Goal: Task Accomplishment & Management: Complete application form

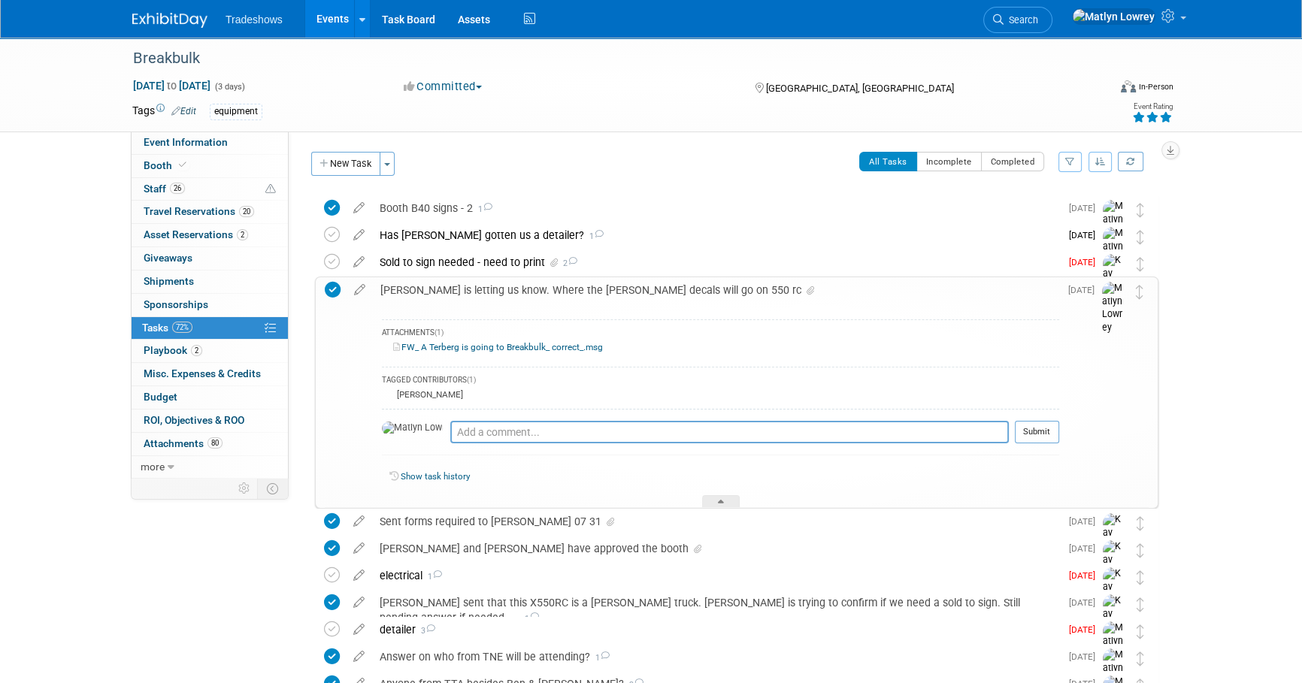
click at [436, 298] on div "Hal is letting us know. Where the Schaefer decals will go on 550 rc" at bounding box center [716, 290] width 686 height 26
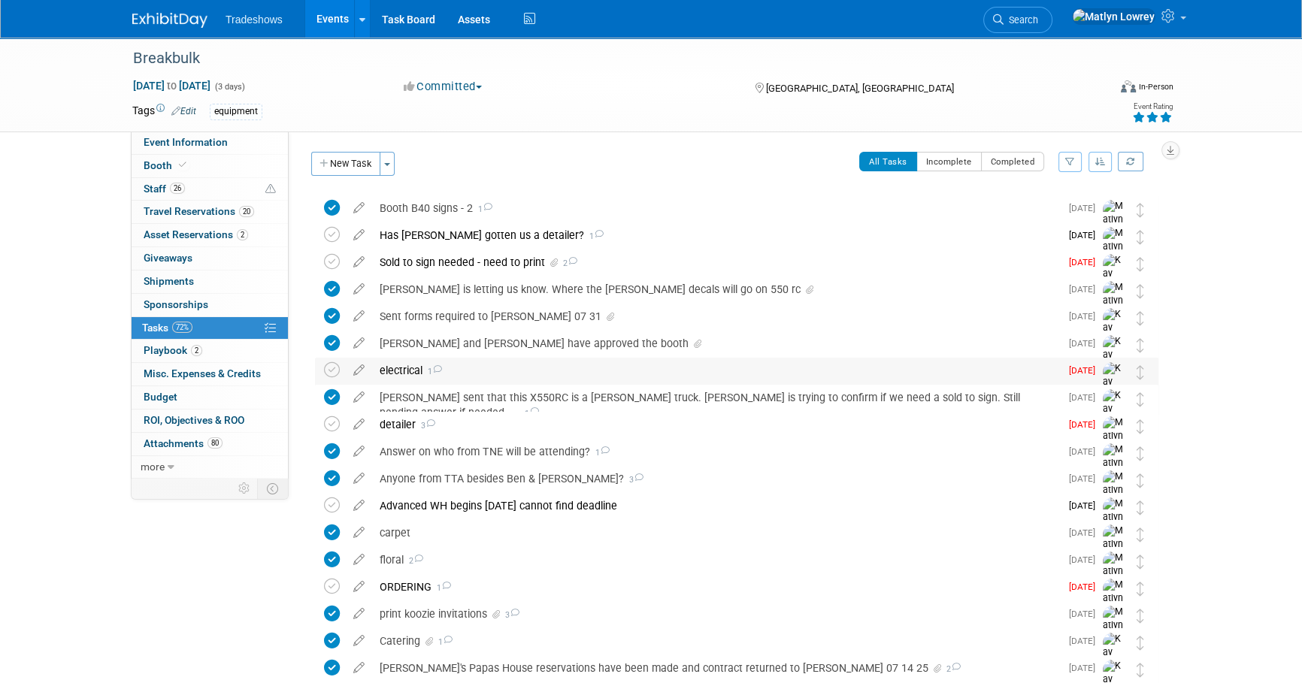
click at [413, 375] on div "electrical 1" at bounding box center [716, 371] width 688 height 26
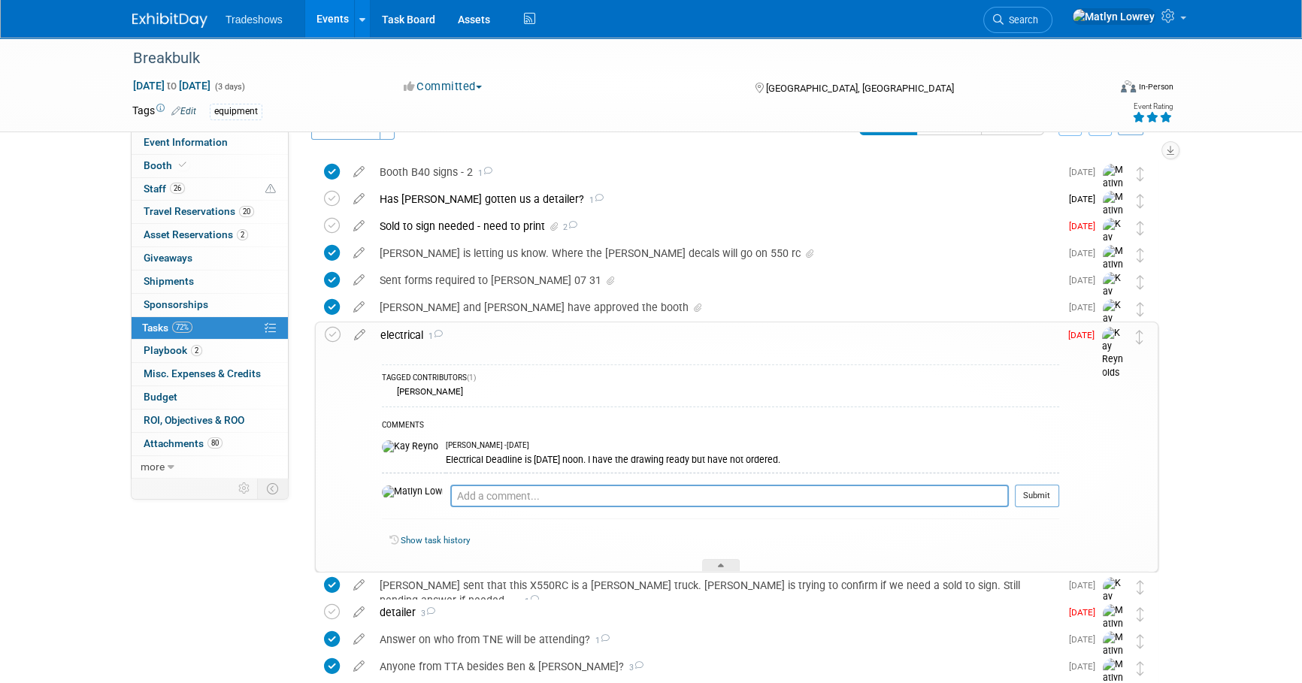
scroll to position [68, 0]
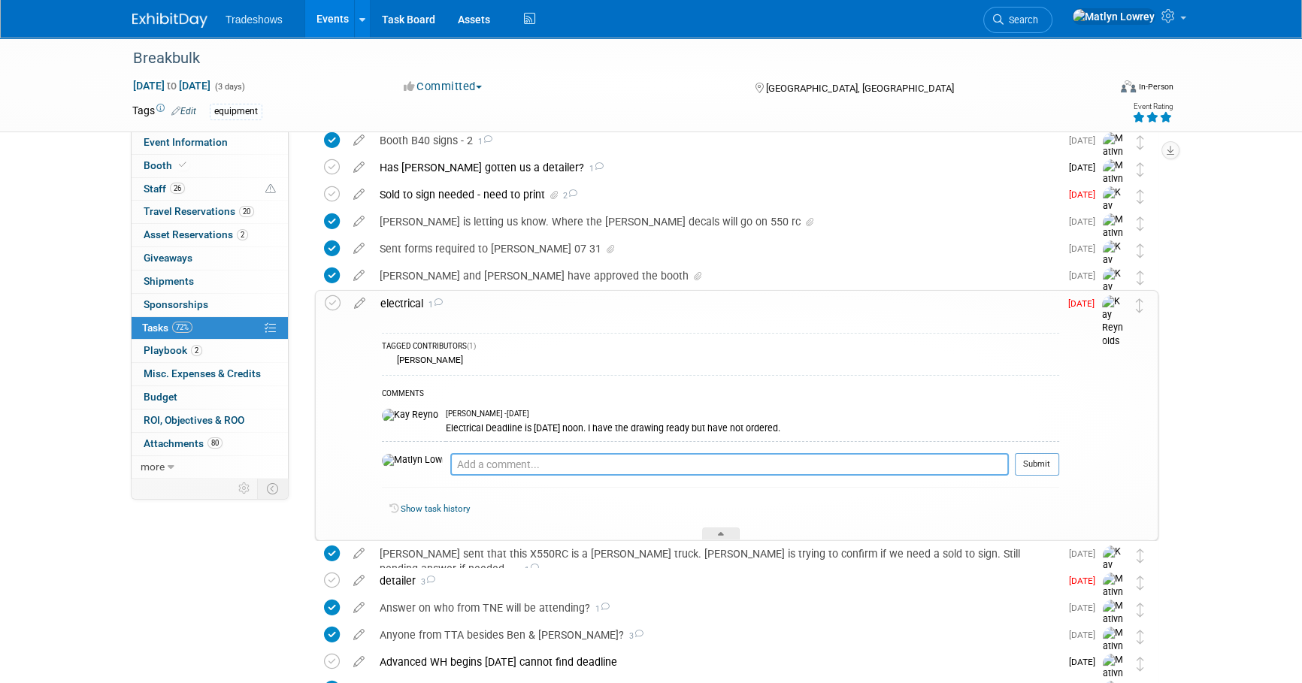
click at [450, 459] on textarea at bounding box center [729, 464] width 558 height 23
type textarea "Kay, I see you sent"
click at [511, 465] on textarea "Kay, I see you sent" at bounding box center [729, 464] width 558 height 23
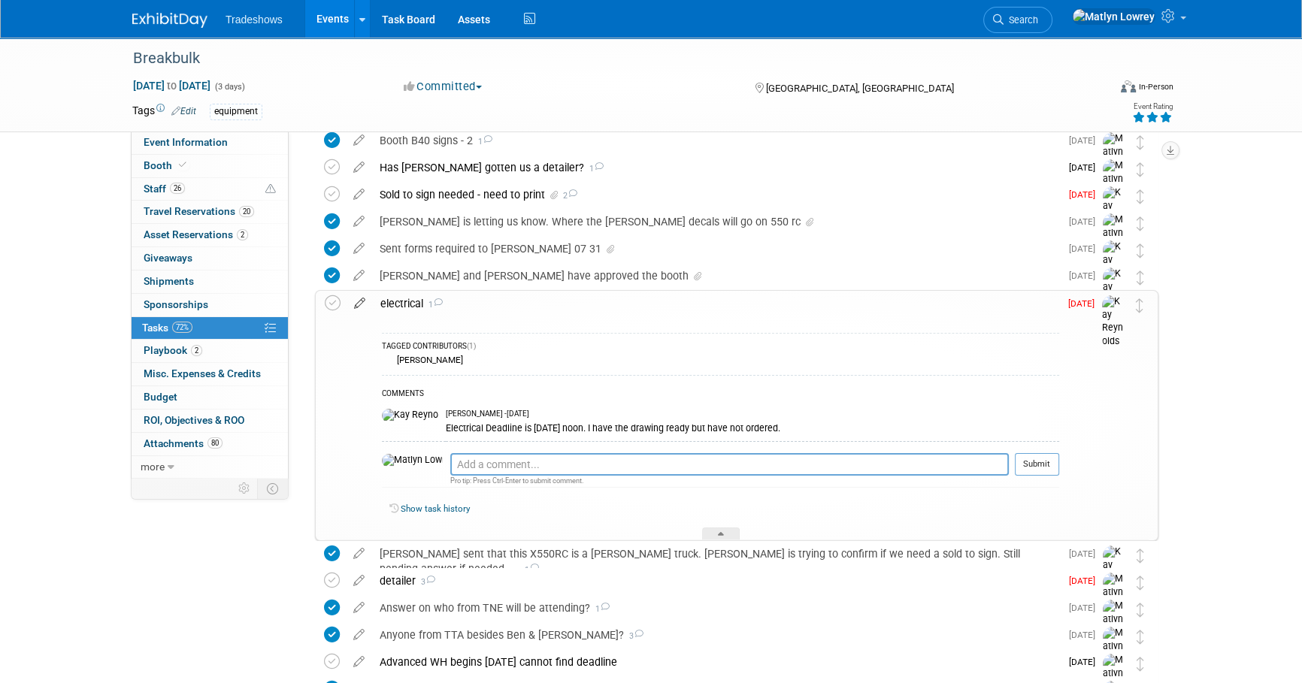
click at [362, 304] on icon at bounding box center [359, 300] width 26 height 19
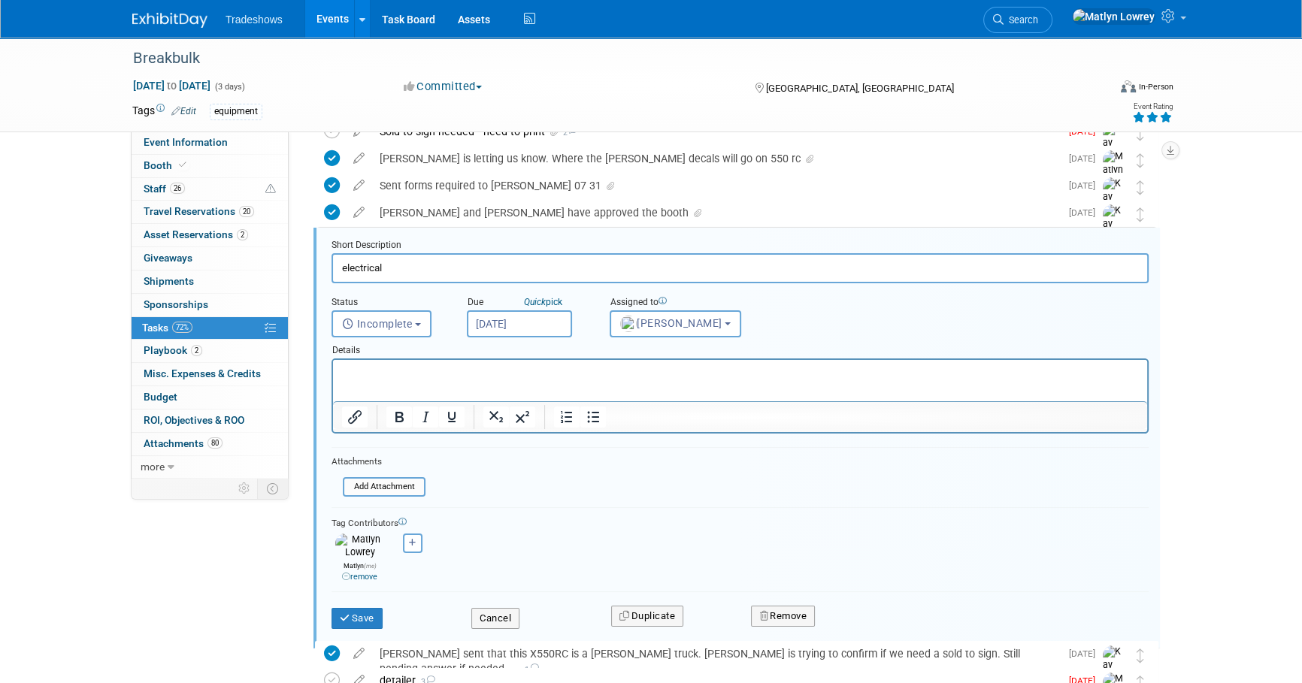
scroll to position [138, 0]
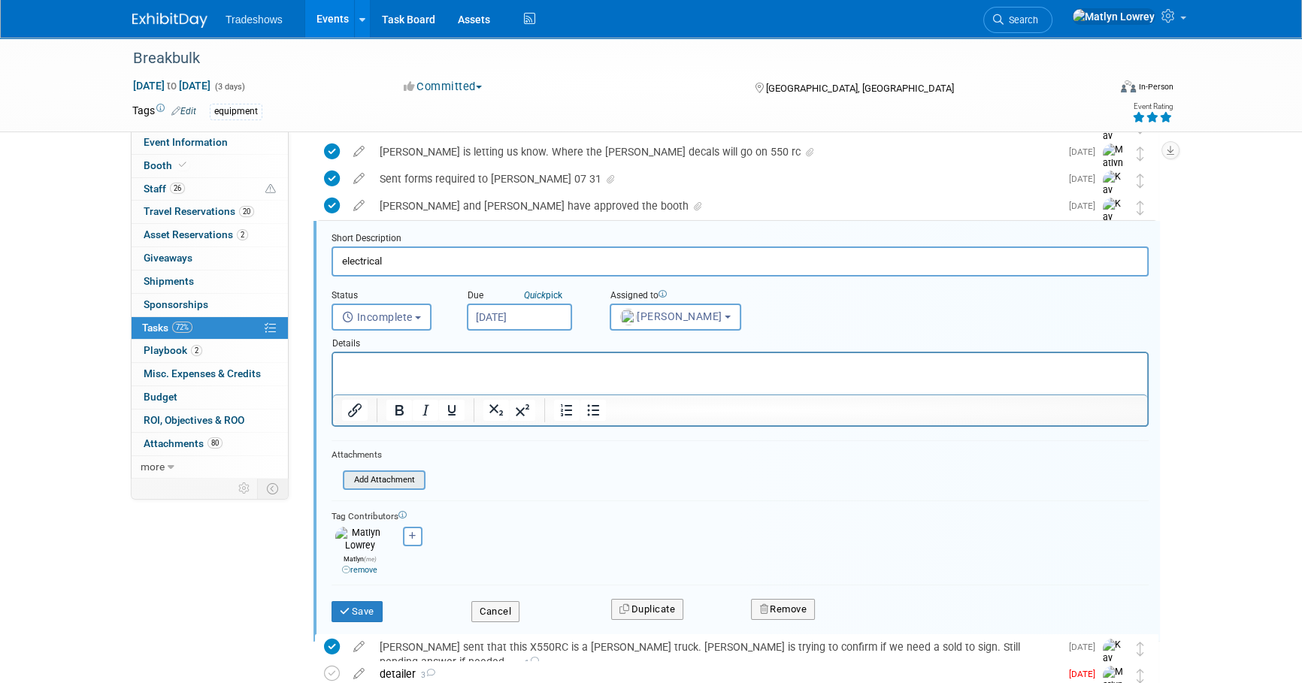
click at [389, 479] on input "file" at bounding box center [347, 480] width 153 height 17
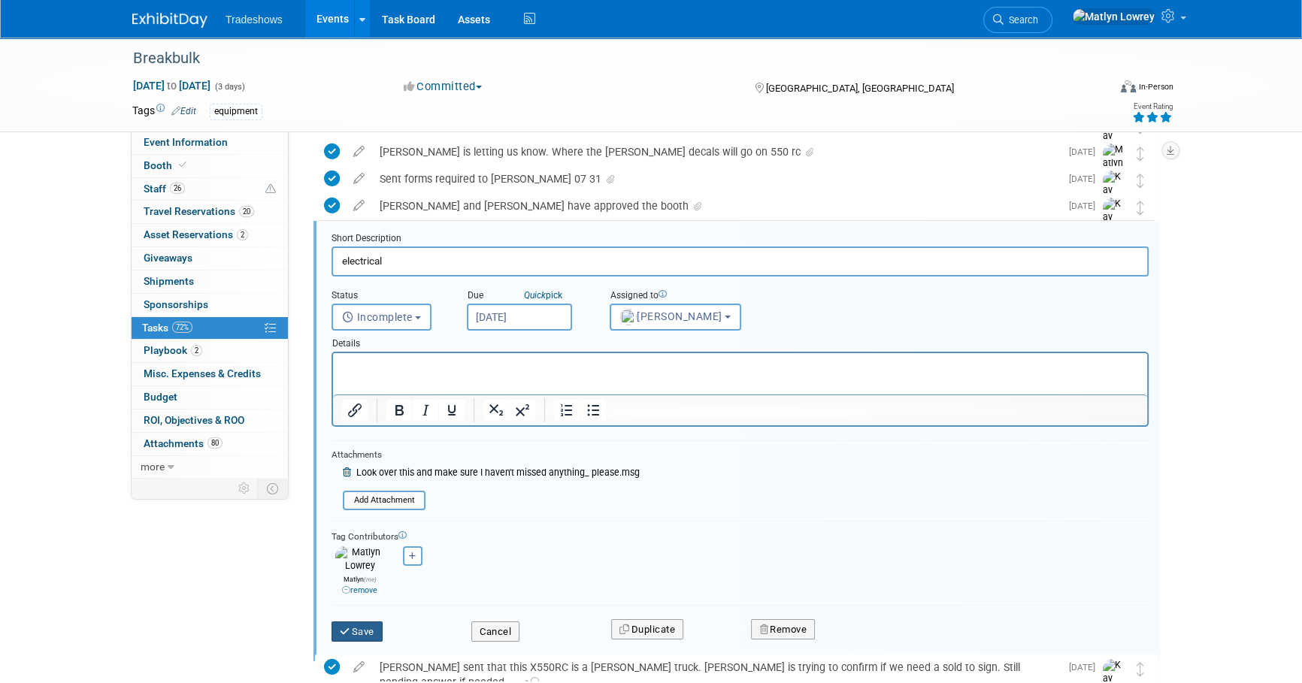
click at [376, 628] on button "Save" at bounding box center [356, 632] width 51 height 21
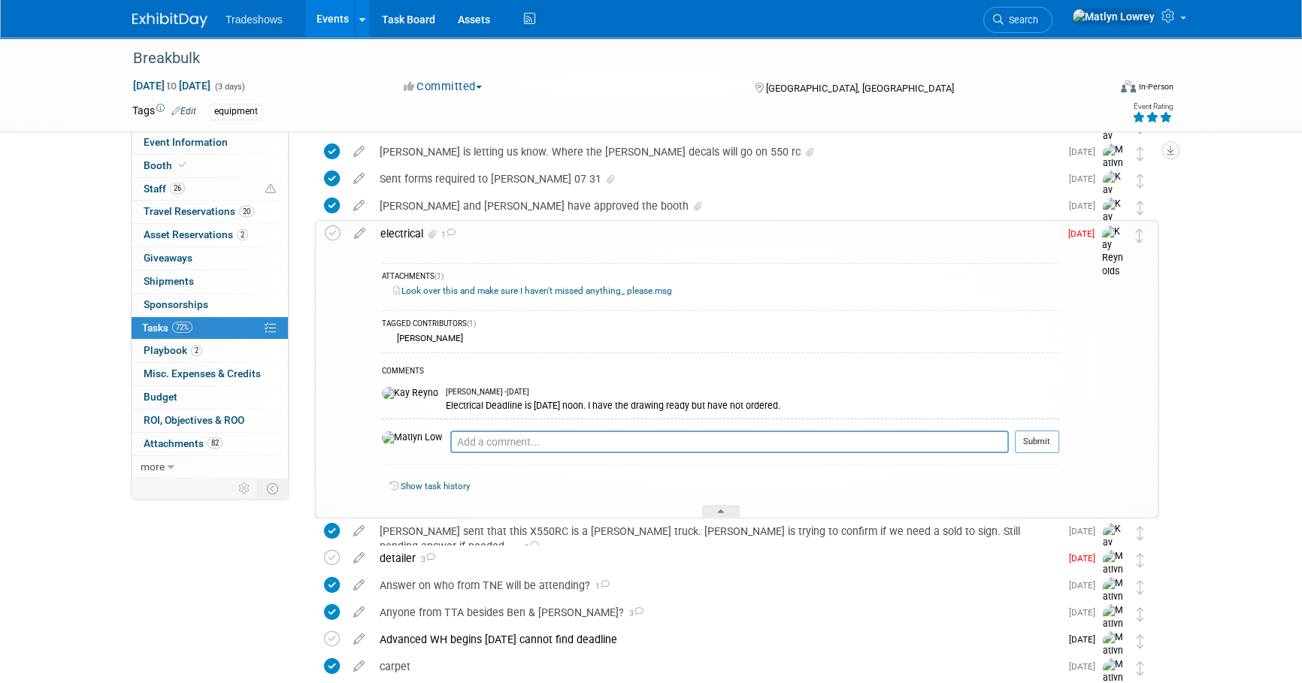
click at [332, 13] on link "Events" at bounding box center [332, 19] width 55 height 38
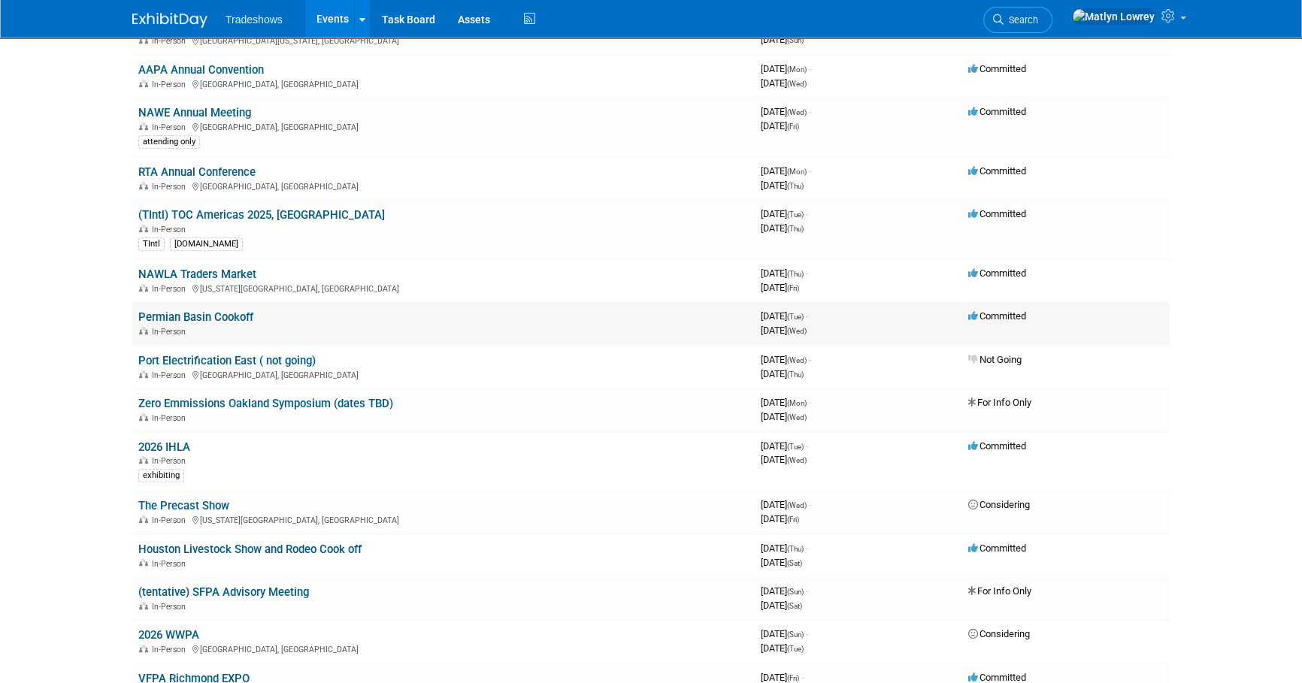
scroll to position [819, 0]
click at [240, 314] on link "Permian Basin Cookoff" at bounding box center [195, 317] width 115 height 14
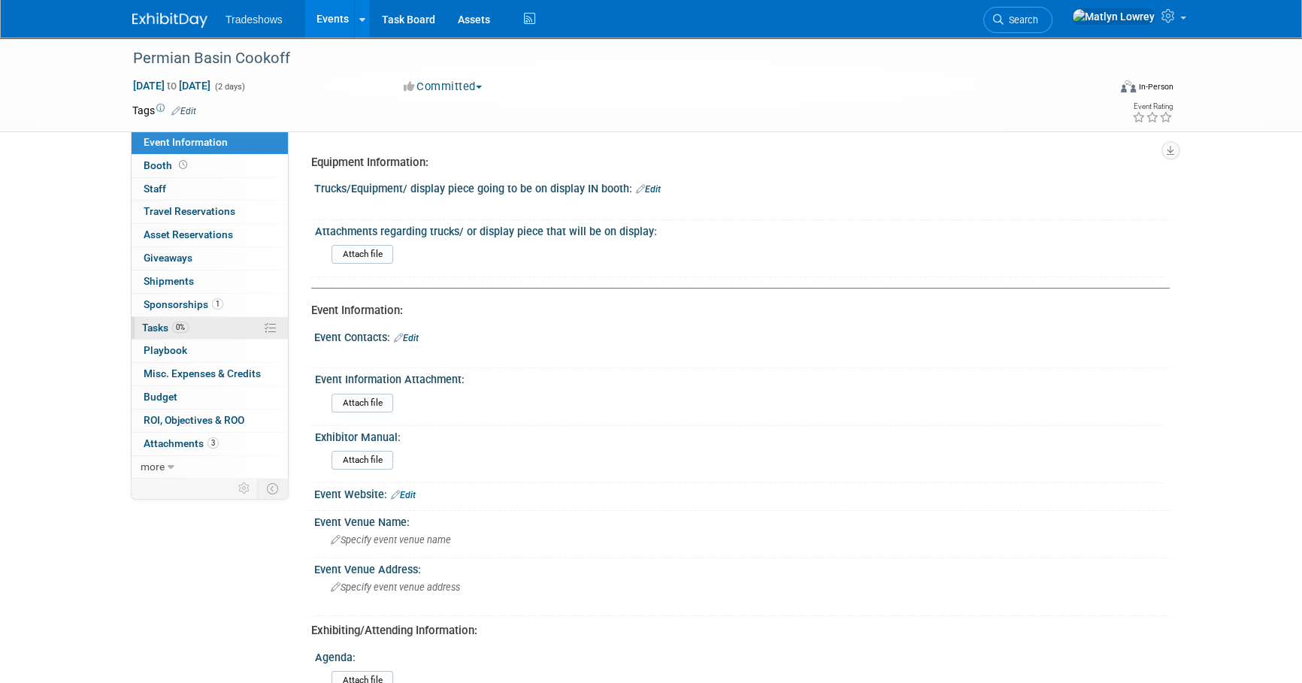
click at [191, 322] on link "0% Tasks 0%" at bounding box center [210, 328] width 156 height 23
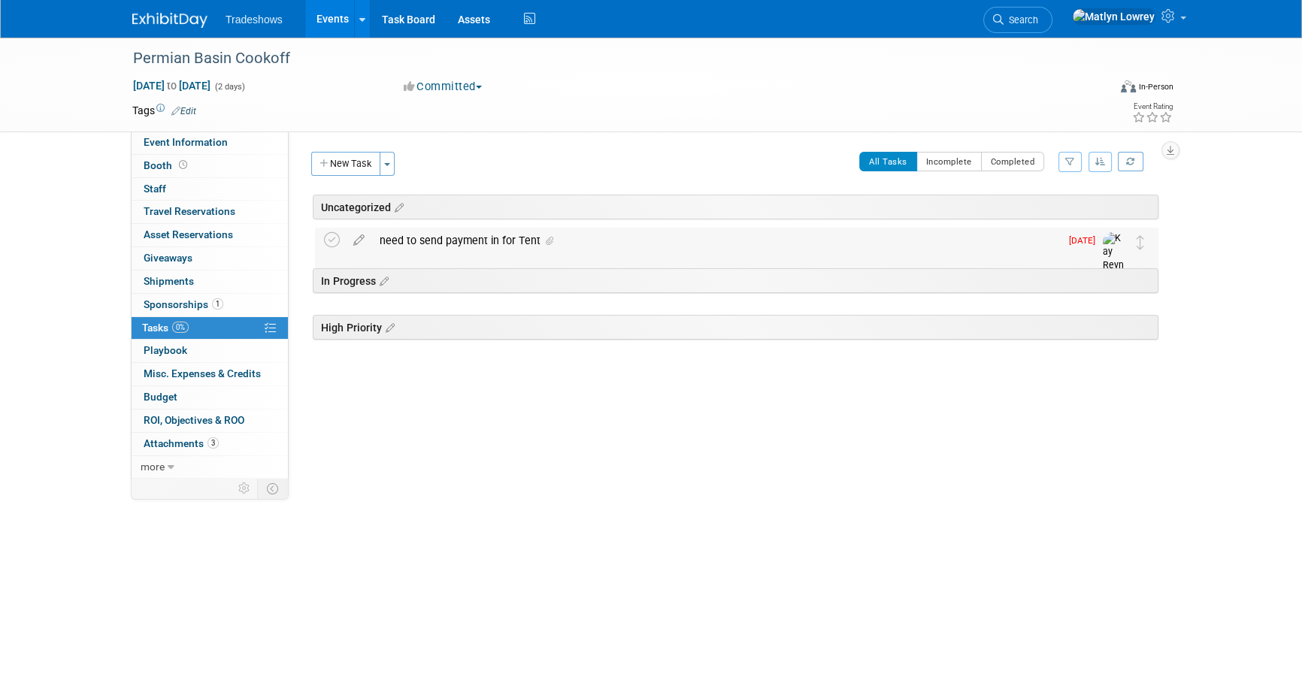
click at [510, 237] on div "need to send payment in for Tent" at bounding box center [716, 241] width 688 height 26
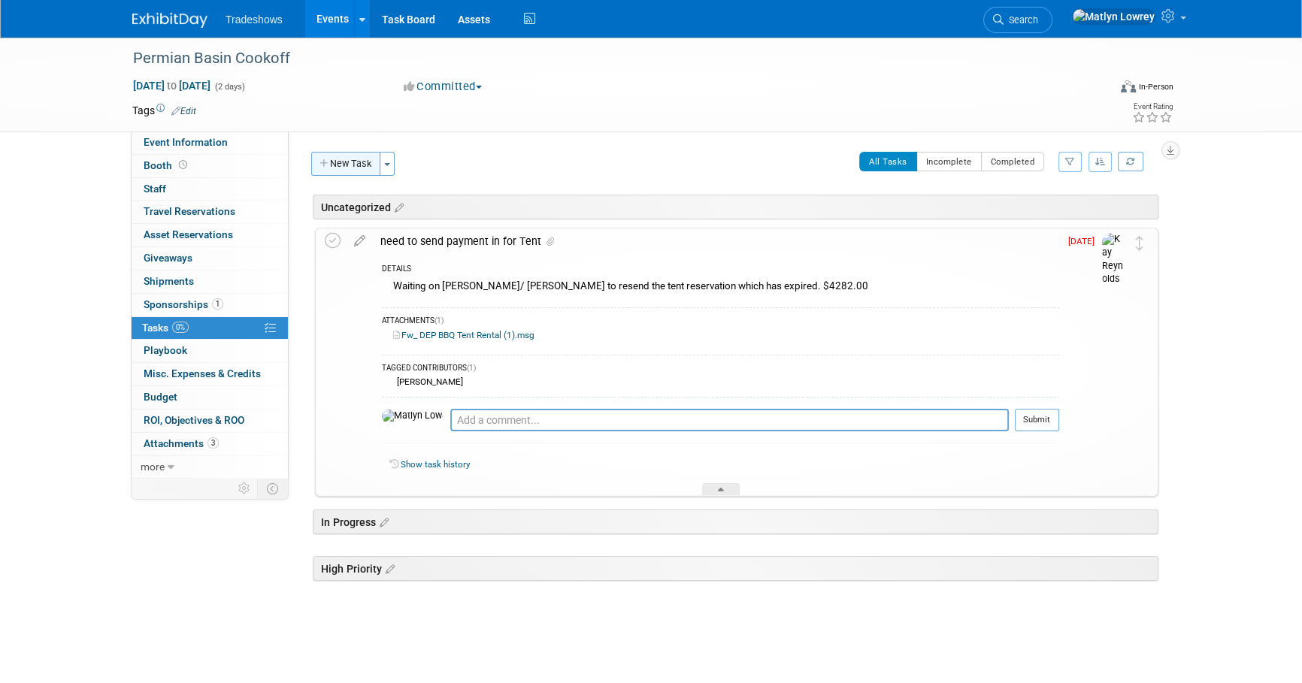
click at [355, 157] on button "New Task" at bounding box center [345, 164] width 69 height 24
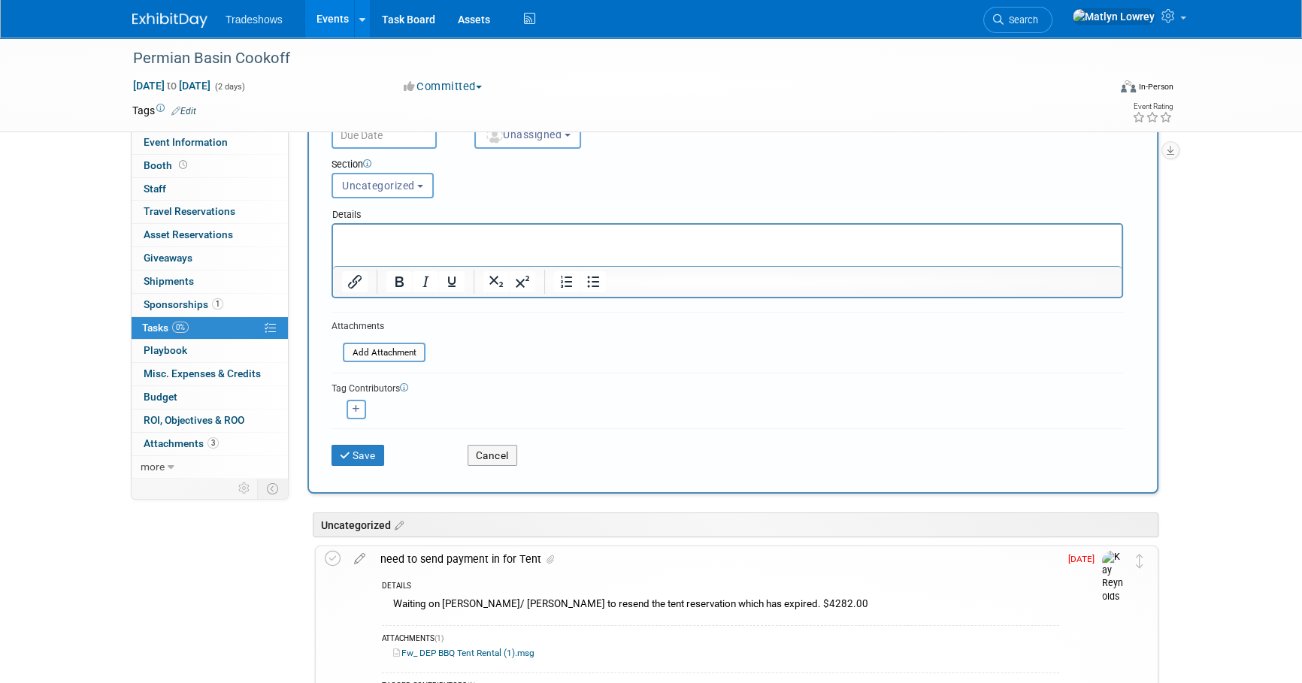
scroll to position [68, 0]
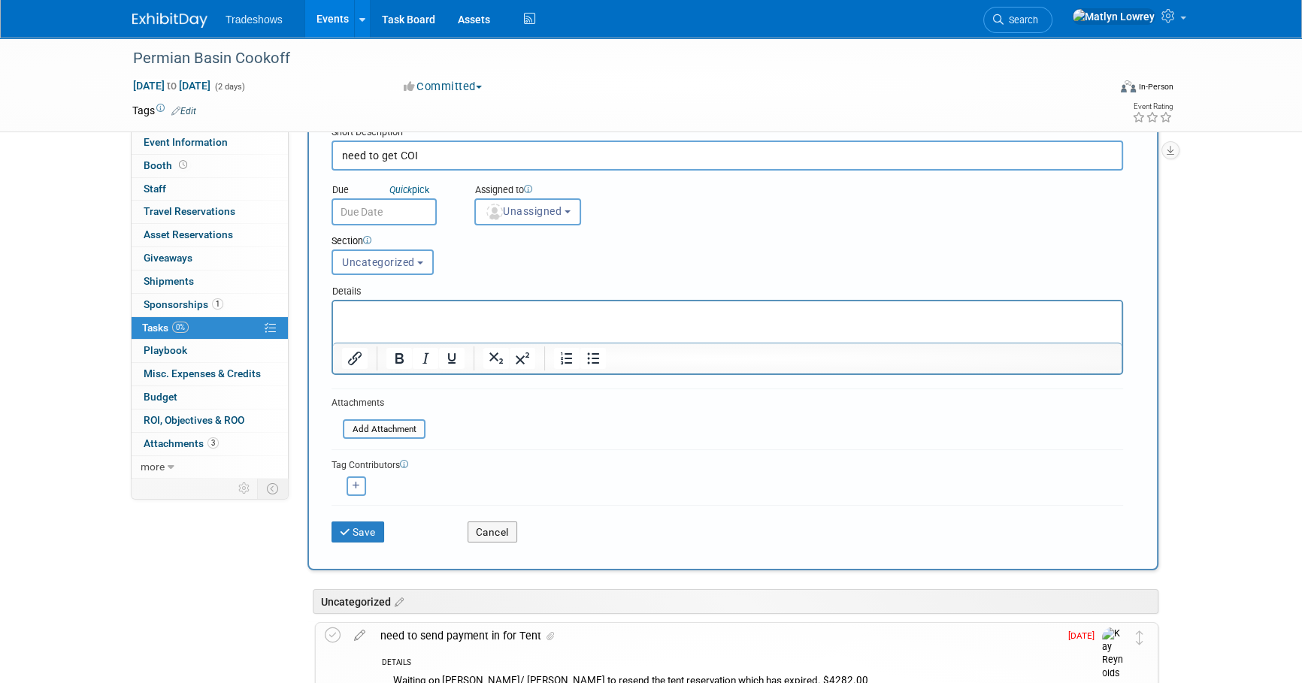
type input "need to get COI"
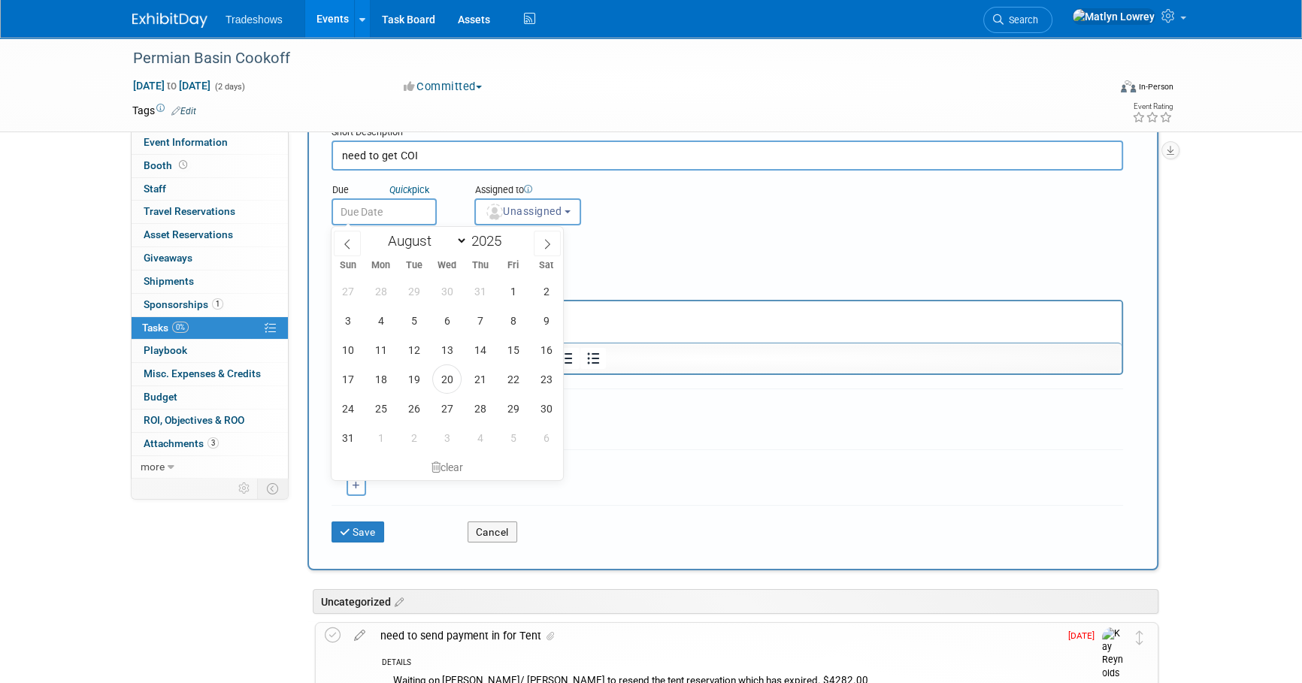
click at [387, 207] on input "text" at bounding box center [383, 211] width 105 height 27
click at [517, 405] on span "29" at bounding box center [512, 408] width 29 height 29
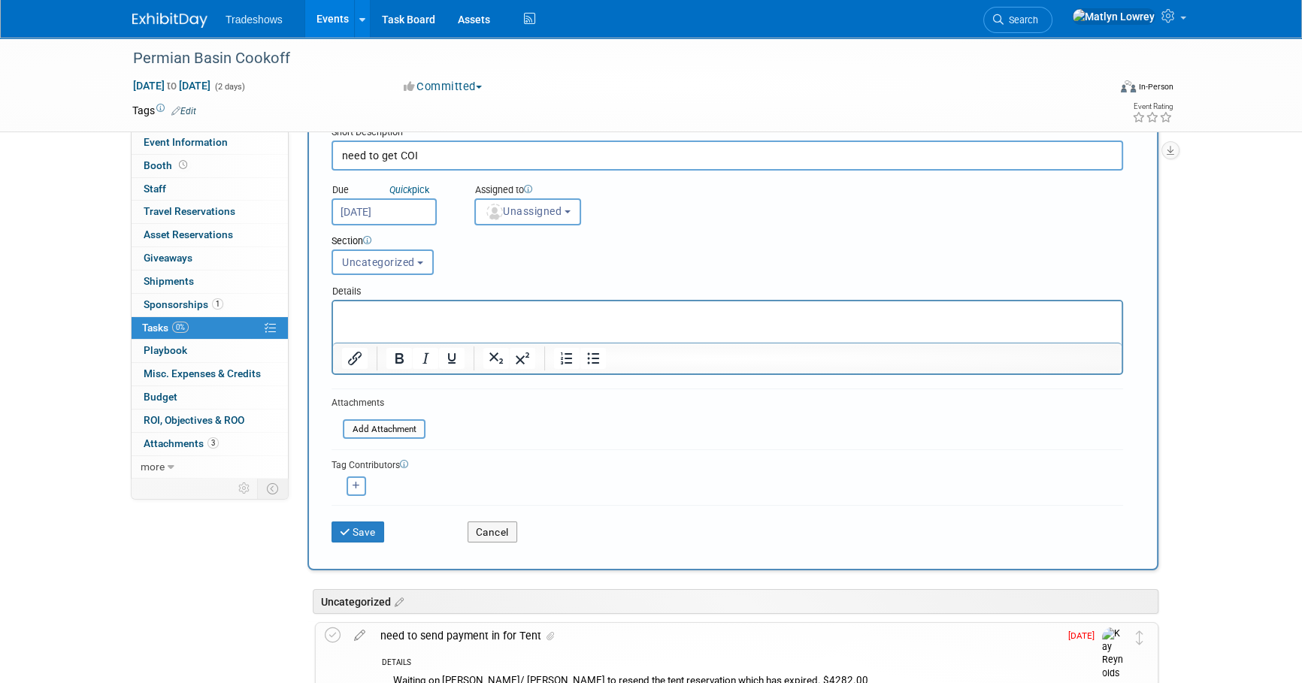
click at [398, 210] on input "Aug 29, 2025" at bounding box center [383, 211] width 105 height 27
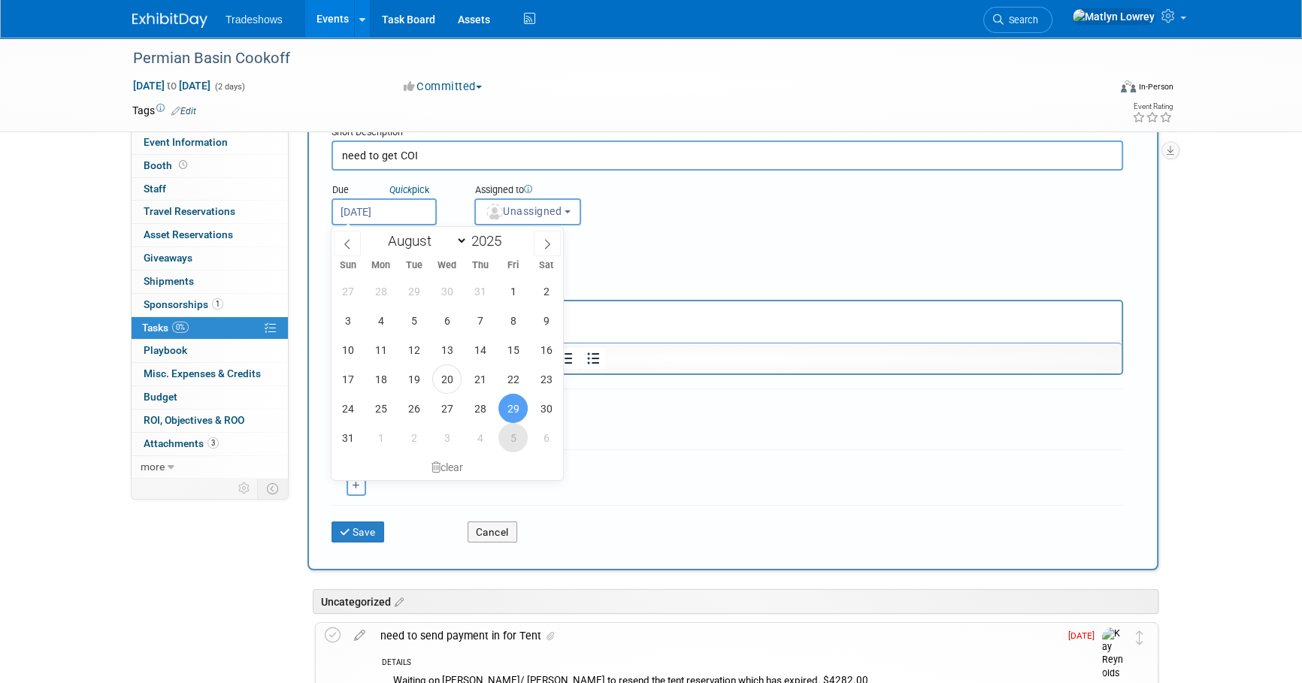
click at [515, 442] on span "5" at bounding box center [512, 437] width 29 height 29
type input "Sep 5, 2025"
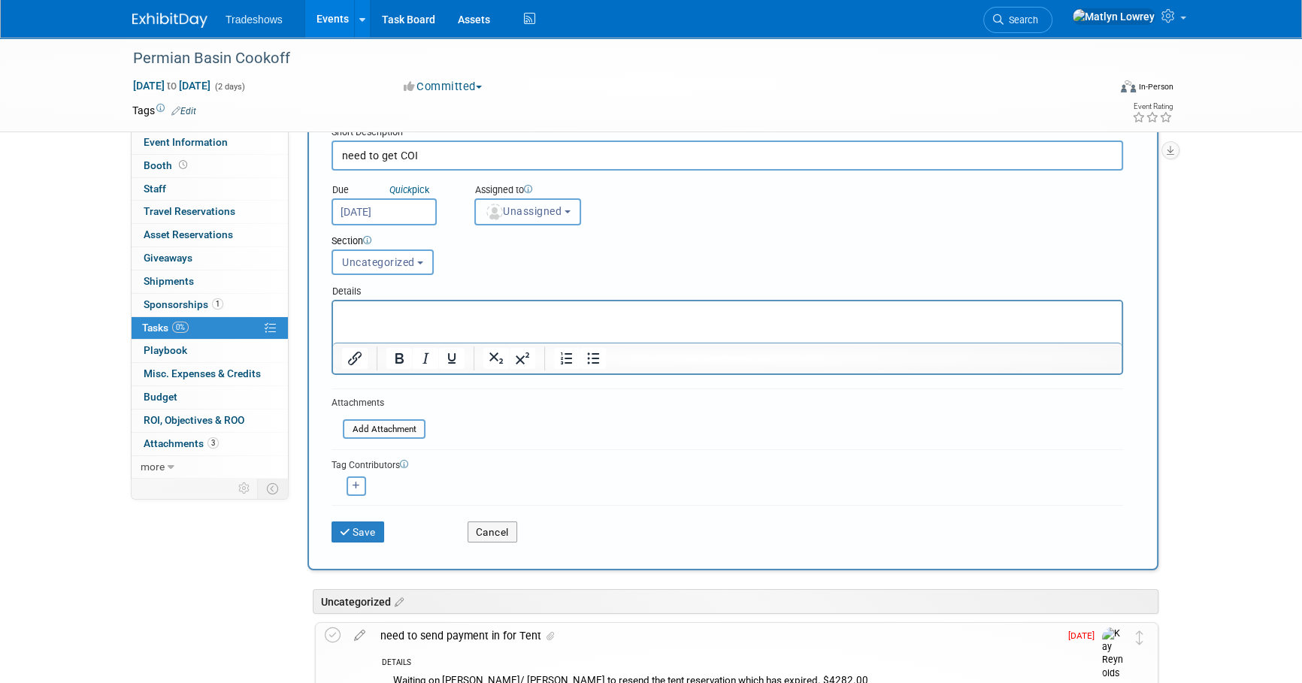
click at [530, 218] on button "Unassigned" at bounding box center [527, 211] width 107 height 27
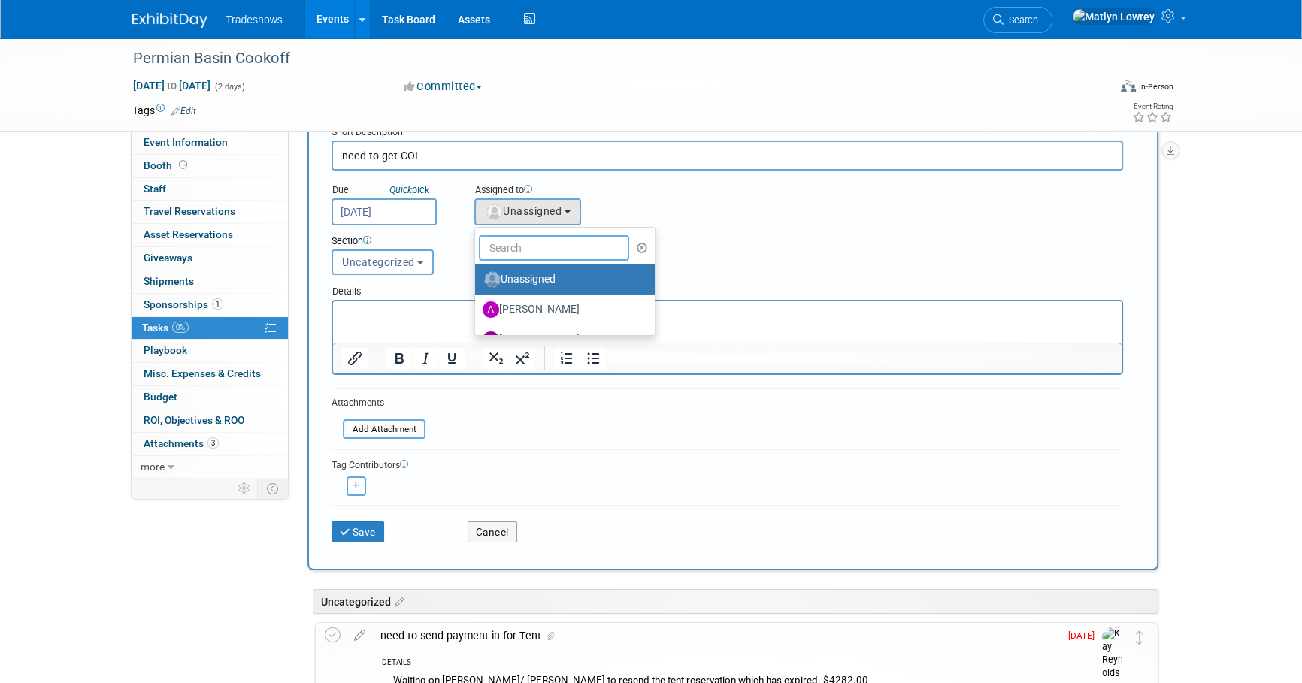
click at [523, 242] on input "text" at bounding box center [554, 248] width 150 height 26
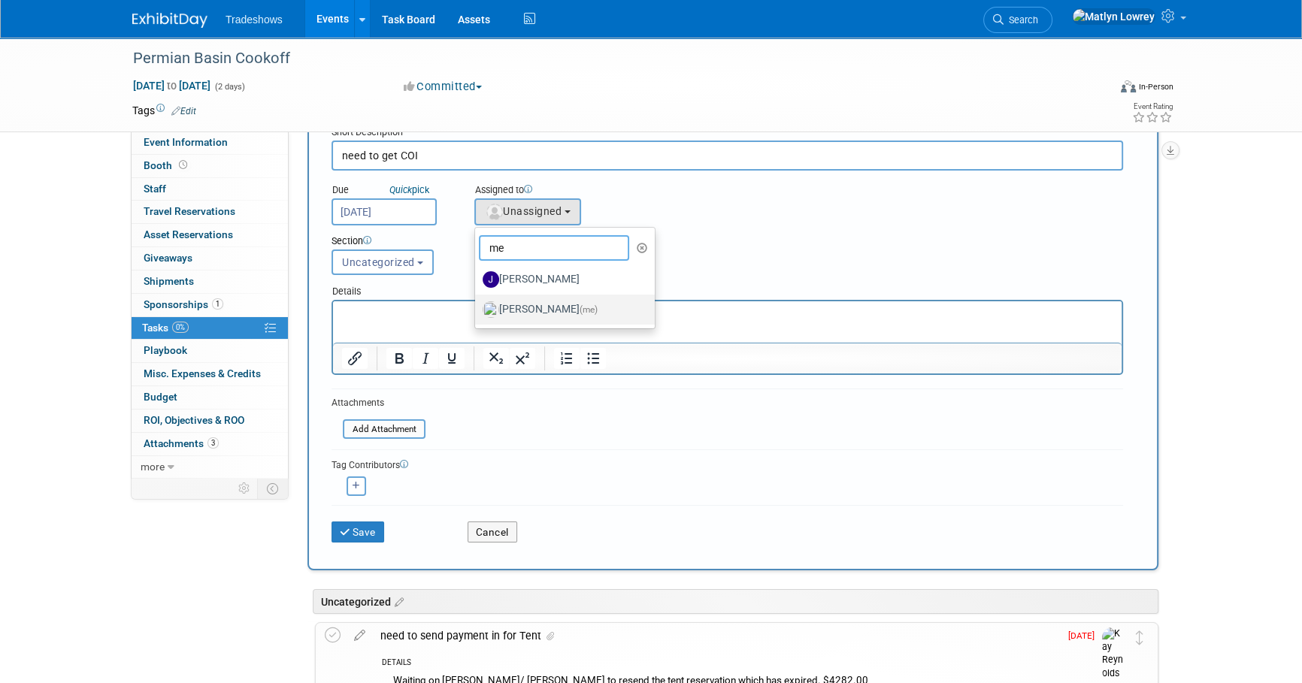
type input "me"
click at [520, 311] on label "Matlyn Lowrey (me)" at bounding box center [560, 310] width 157 height 24
click at [477, 311] on input "Matlyn Lowrey (me)" at bounding box center [472, 308] width 10 height 10
select select "53a61db3-ae1f-4f8e-85ed-74f10af30436"
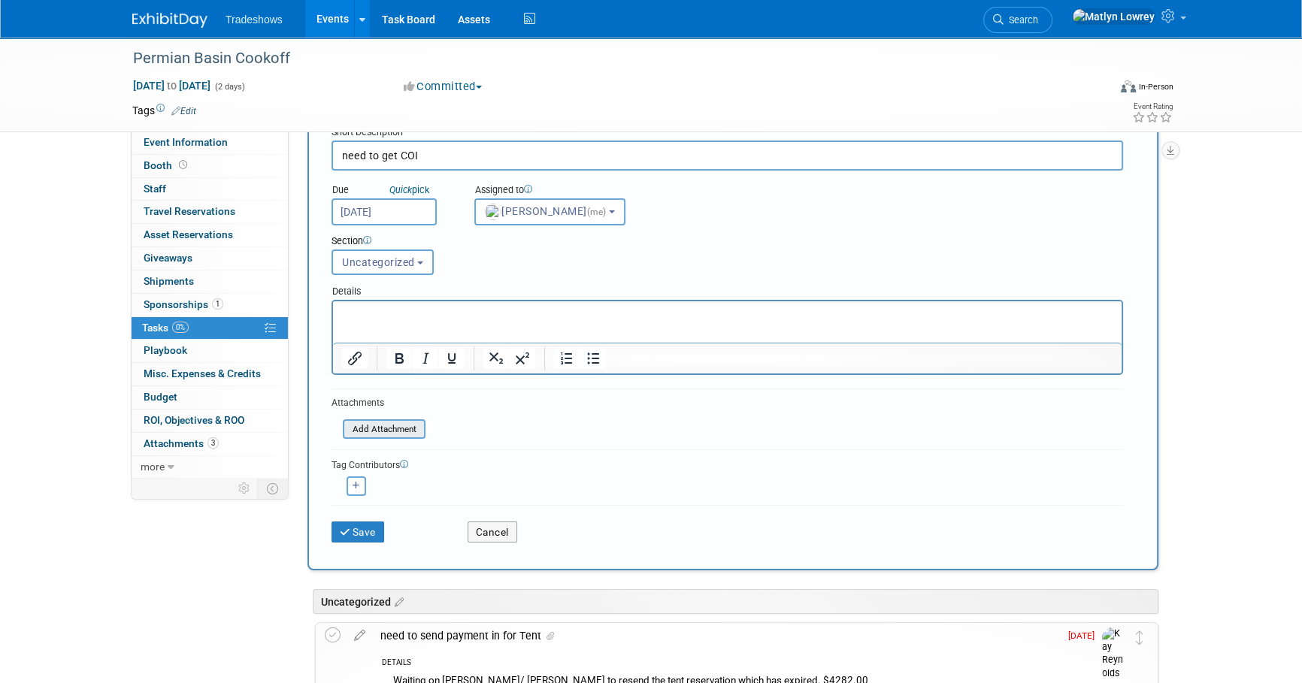
click at [387, 433] on input "file" at bounding box center [334, 429] width 179 height 17
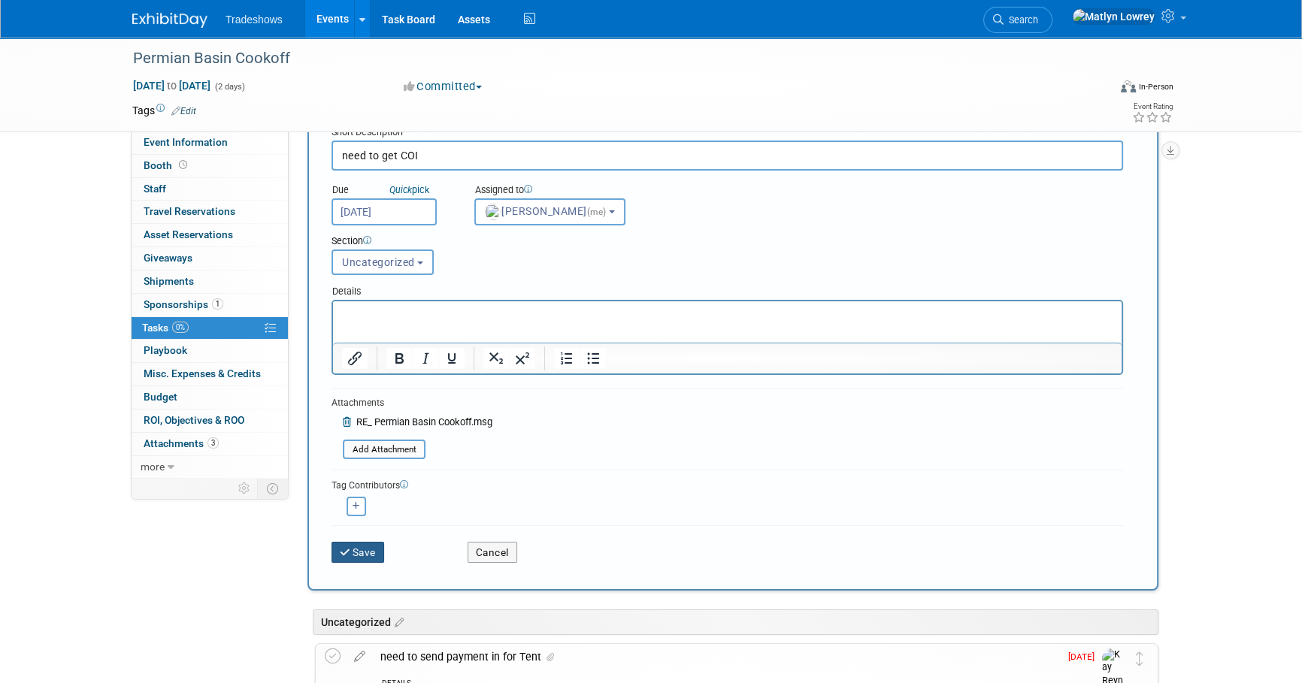
click at [380, 553] on button "Save" at bounding box center [357, 552] width 53 height 21
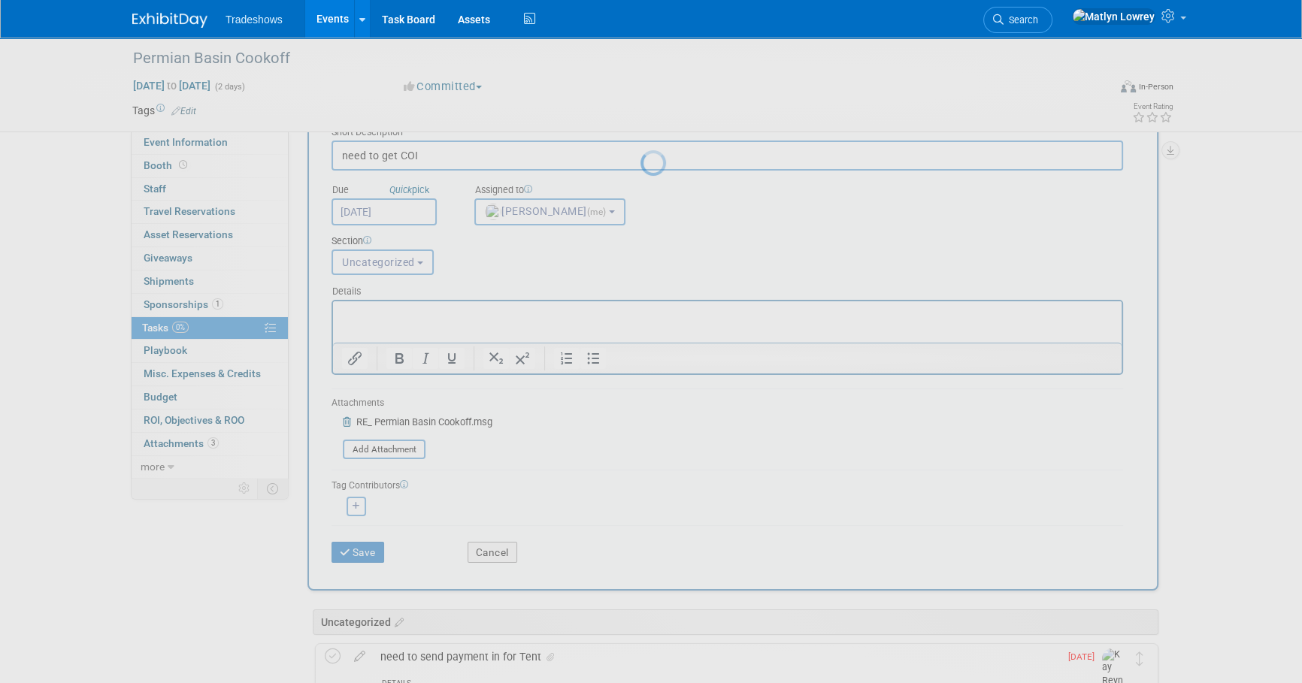
scroll to position [0, 0]
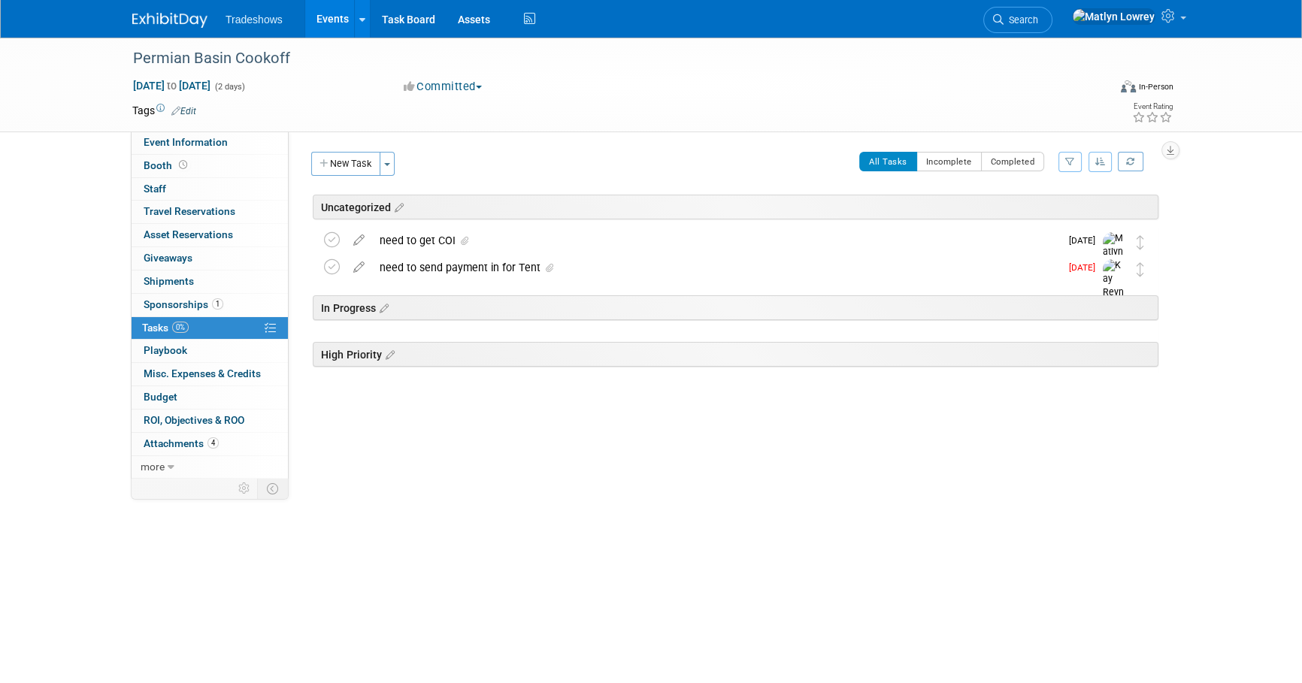
click at [331, 30] on link "Events" at bounding box center [332, 19] width 55 height 38
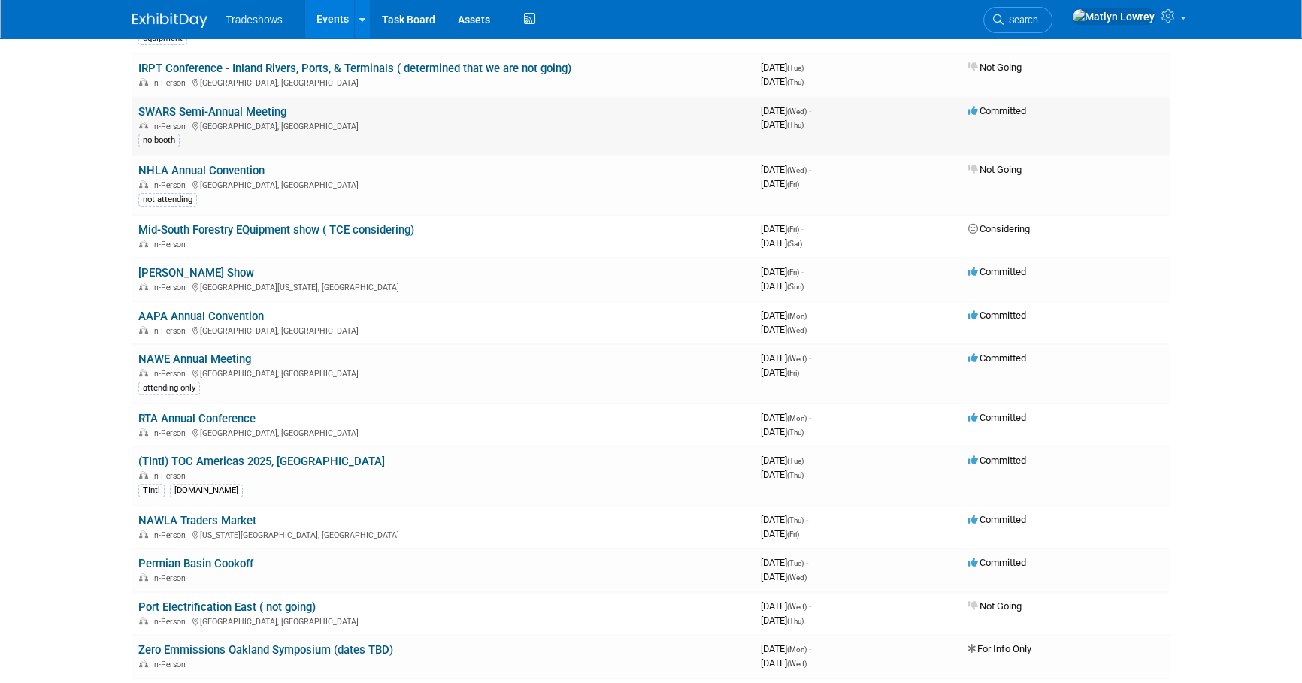
scroll to position [615, 0]
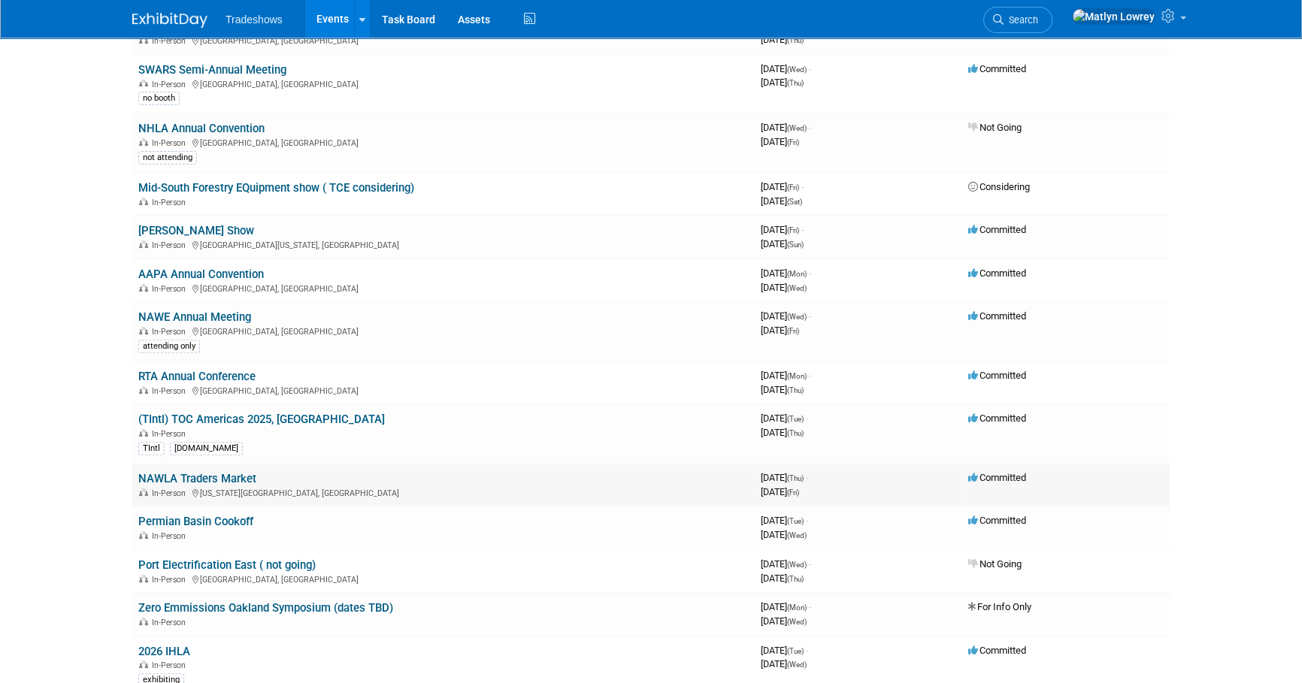
click at [212, 472] on link "NAWLA Traders Market" at bounding box center [197, 479] width 118 height 14
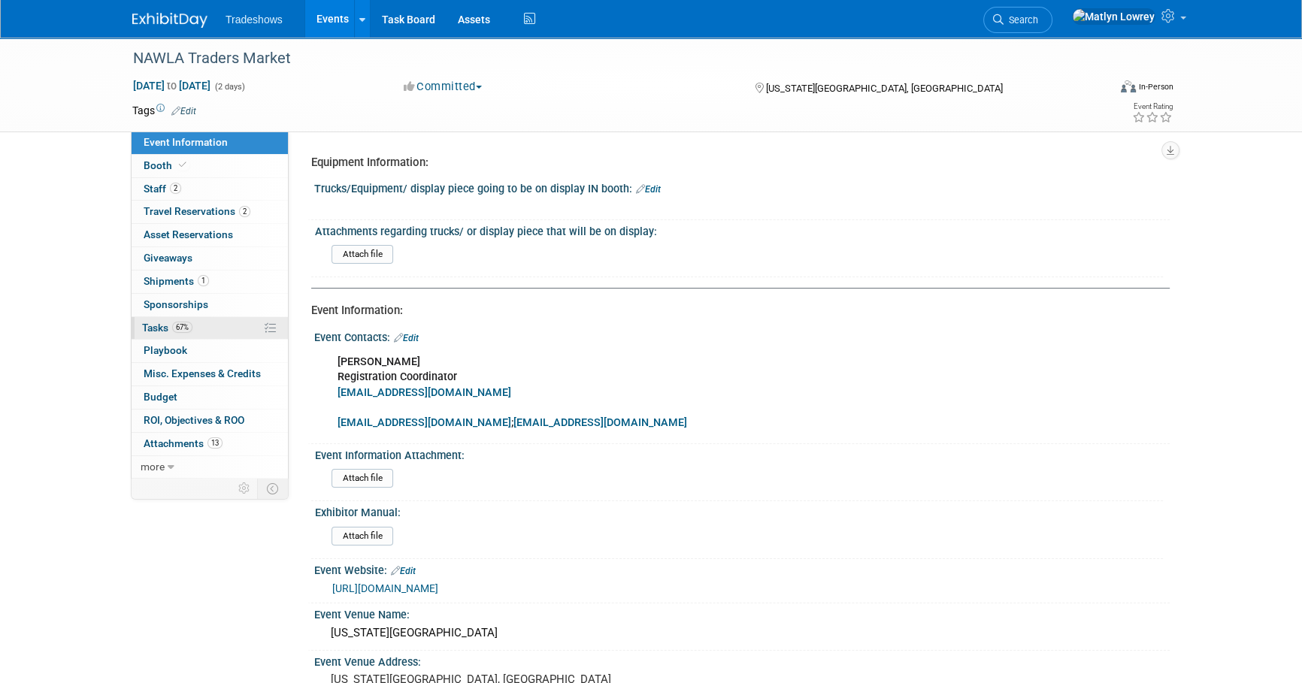
click at [140, 329] on link "67% Tasks 67%" at bounding box center [210, 328] width 156 height 23
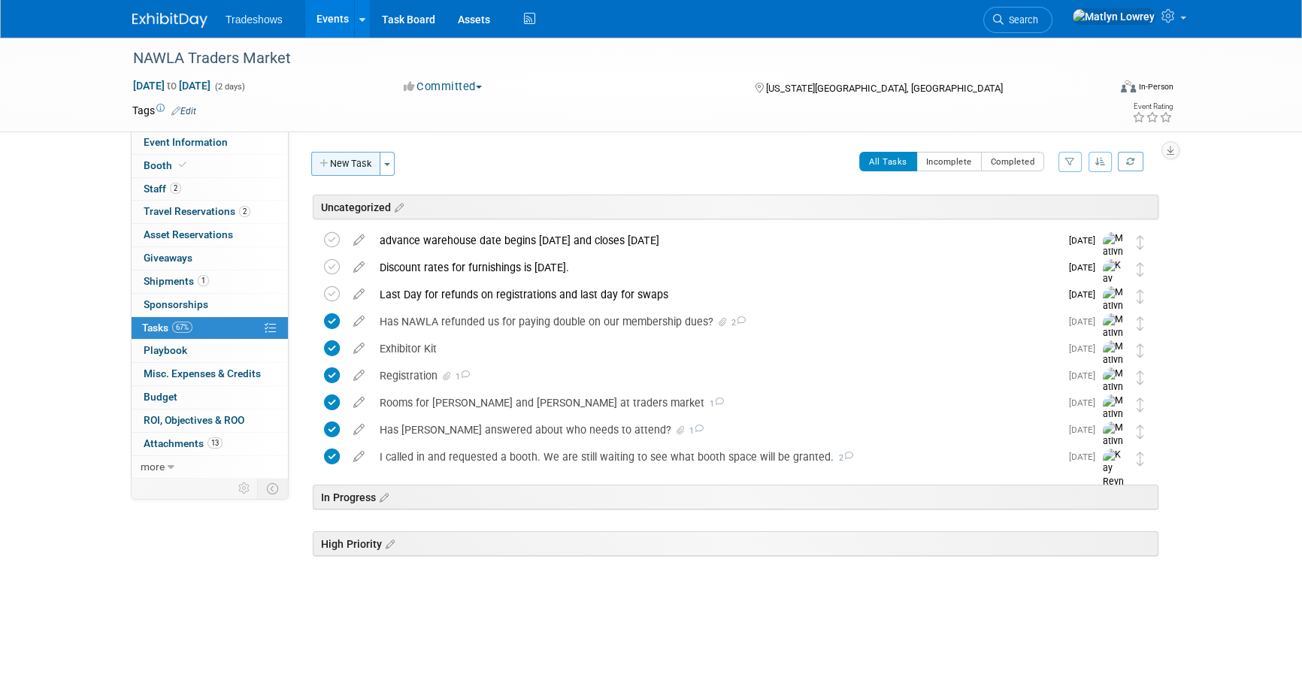
click at [349, 157] on button "New Task" at bounding box center [345, 164] width 69 height 24
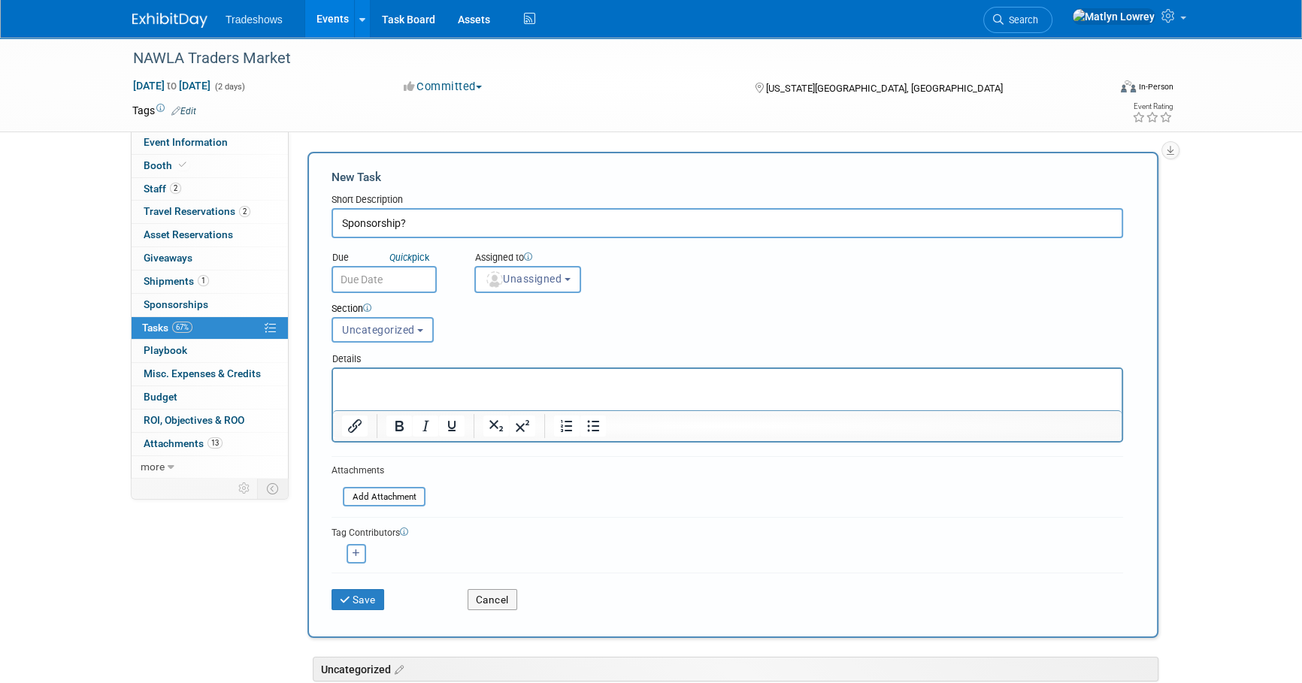
type input "Sponsorship?"
click at [408, 281] on input "text" at bounding box center [383, 279] width 105 height 27
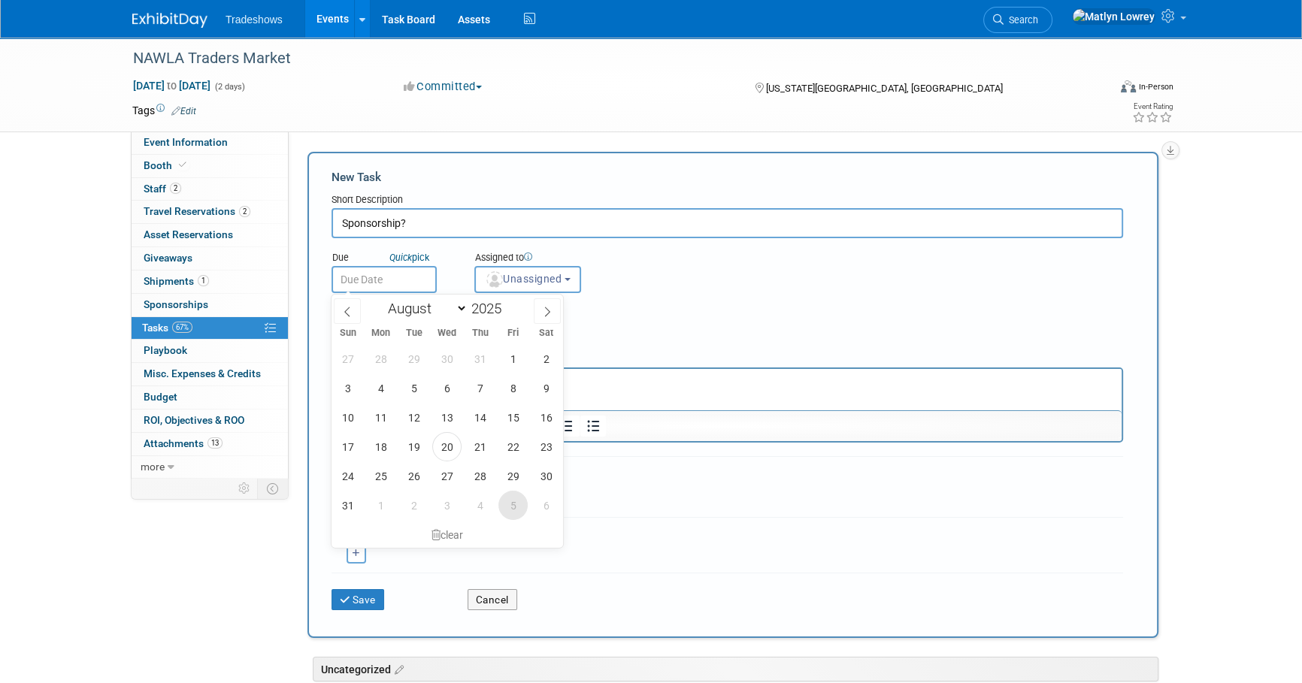
click at [511, 499] on span "5" at bounding box center [512, 505] width 29 height 29
type input "[DATE]"
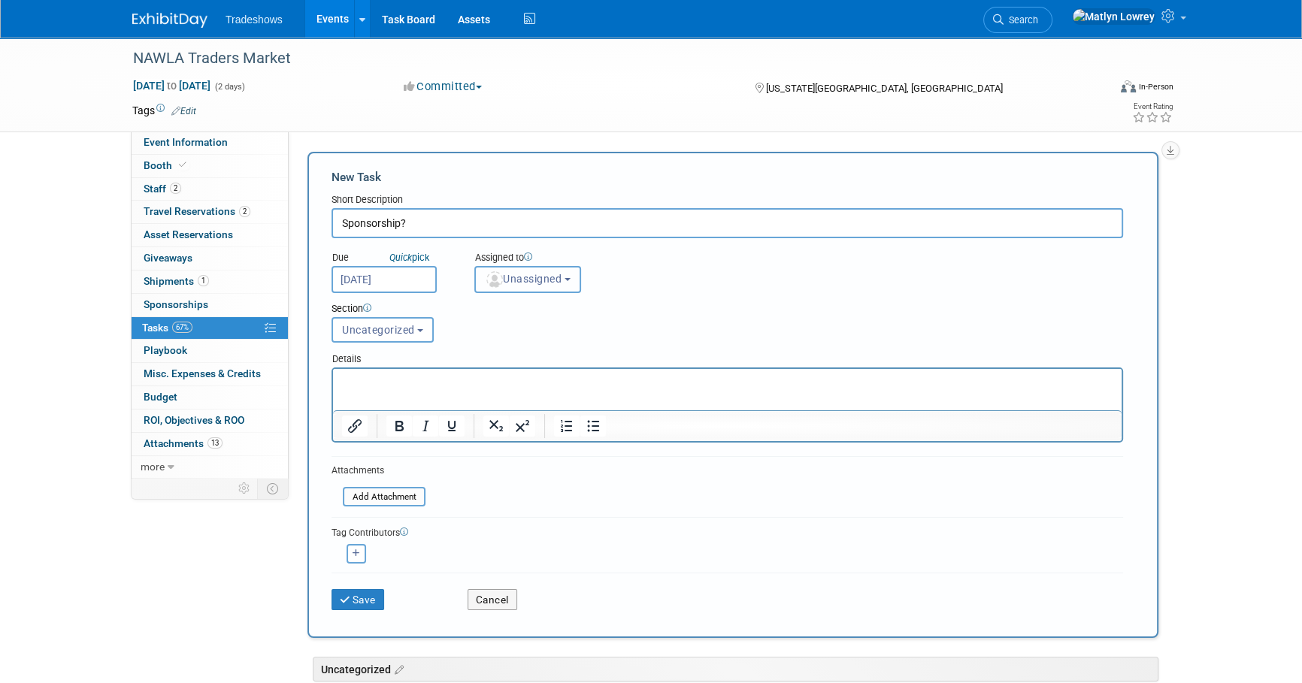
click at [532, 284] on span "Unassigned" at bounding box center [523, 279] width 77 height 12
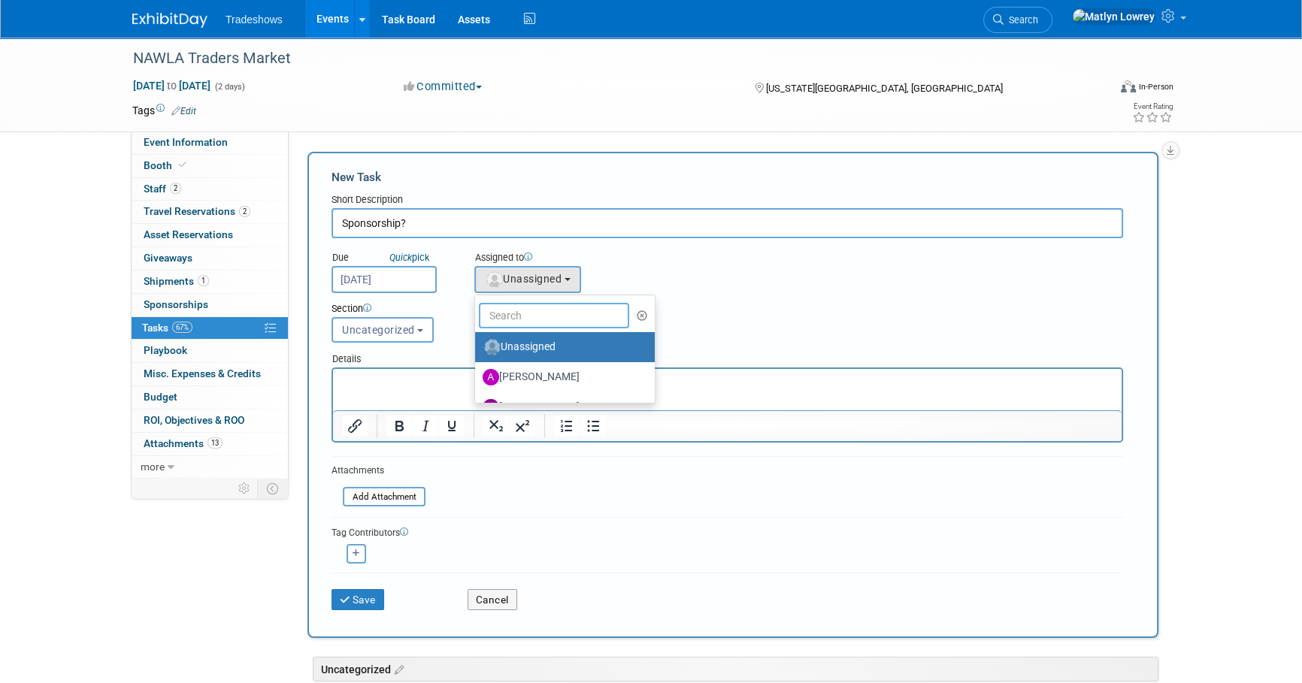
click at [515, 316] on input "text" at bounding box center [554, 316] width 150 height 26
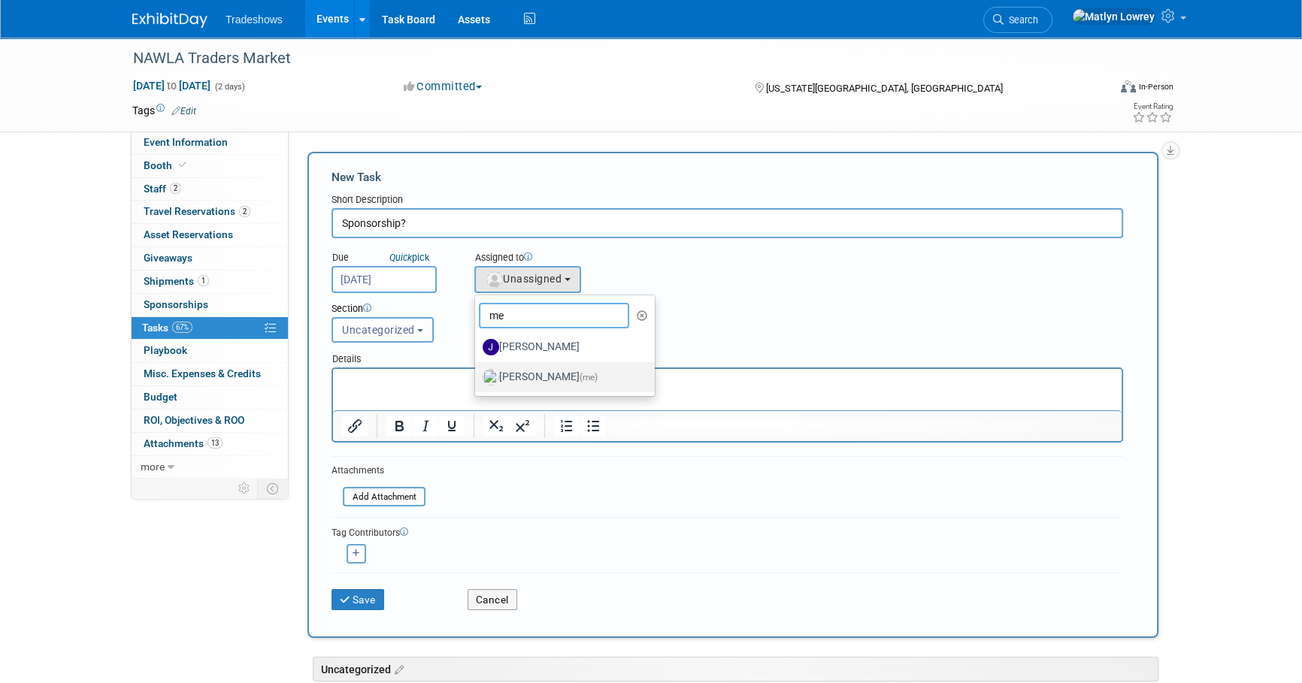
type input "me"
click at [508, 372] on label "[PERSON_NAME] (me)" at bounding box center [560, 377] width 157 height 24
click at [477, 372] on input "[PERSON_NAME] (me)" at bounding box center [472, 375] width 10 height 10
select select "53a61db3-ae1f-4f8e-85ed-74f10af30436"
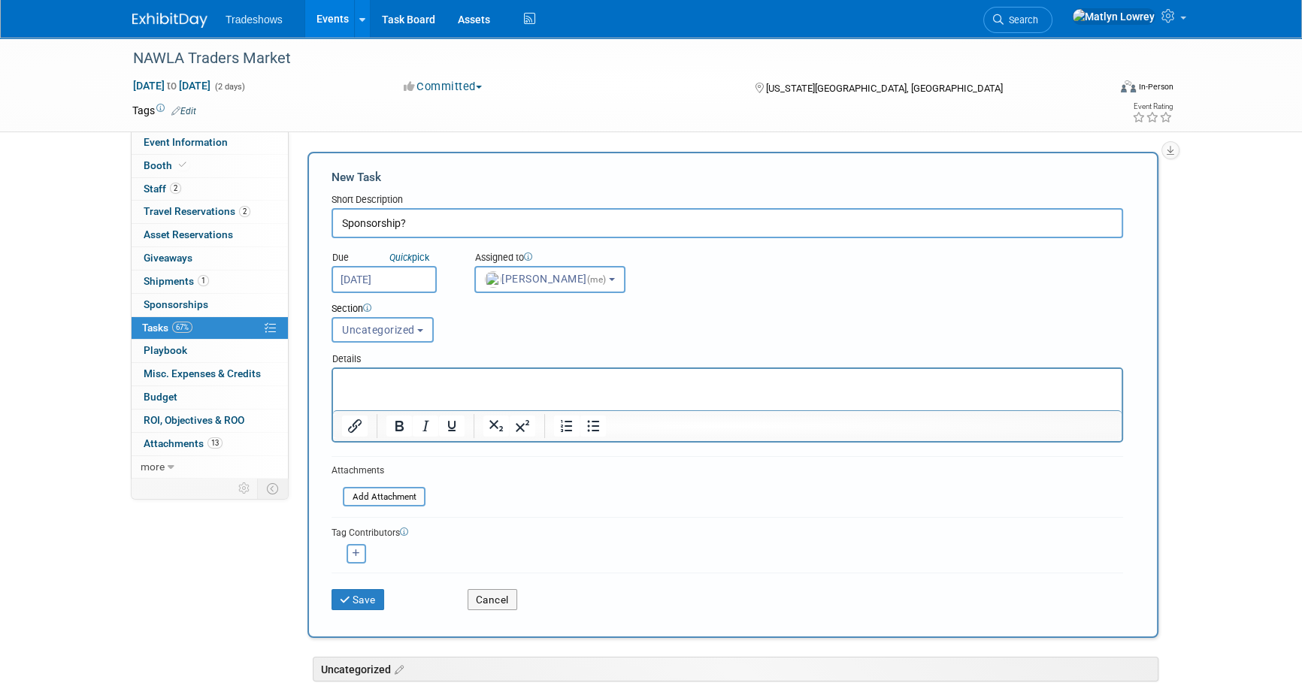
click at [393, 390] on html at bounding box center [727, 379] width 788 height 21
click at [386, 501] on input "file" at bounding box center [334, 496] width 179 height 17
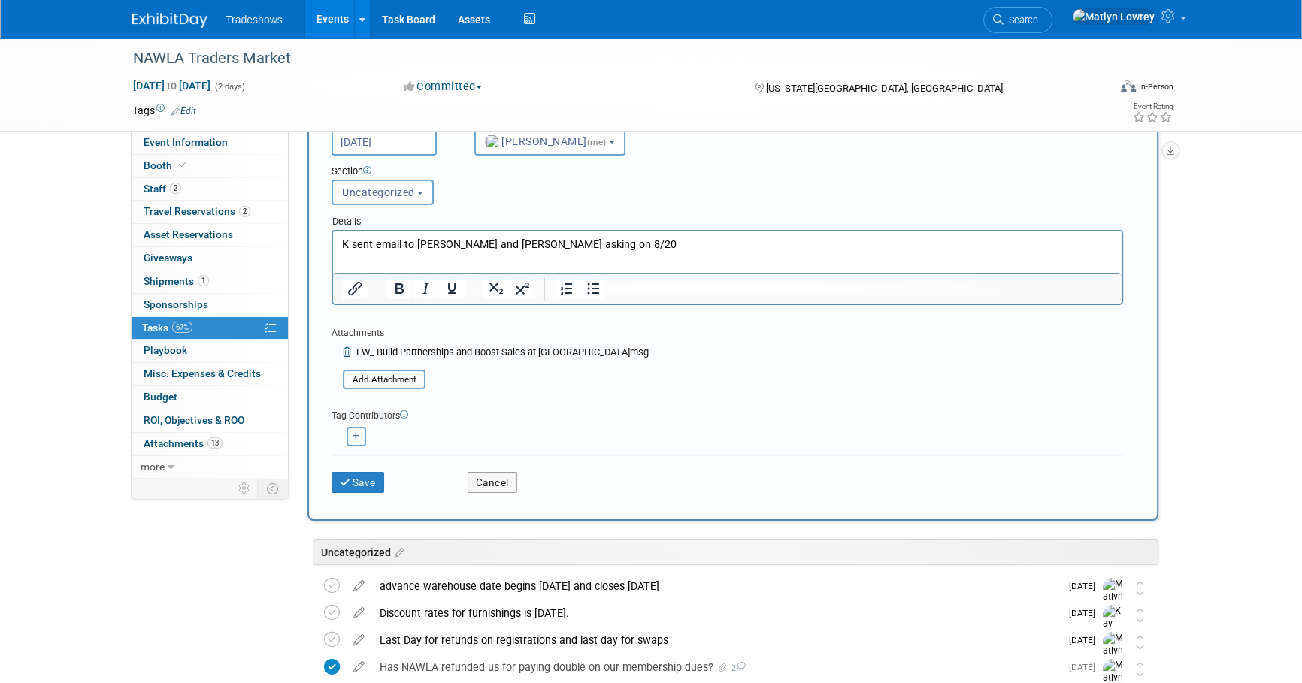
scroll to position [204, 0]
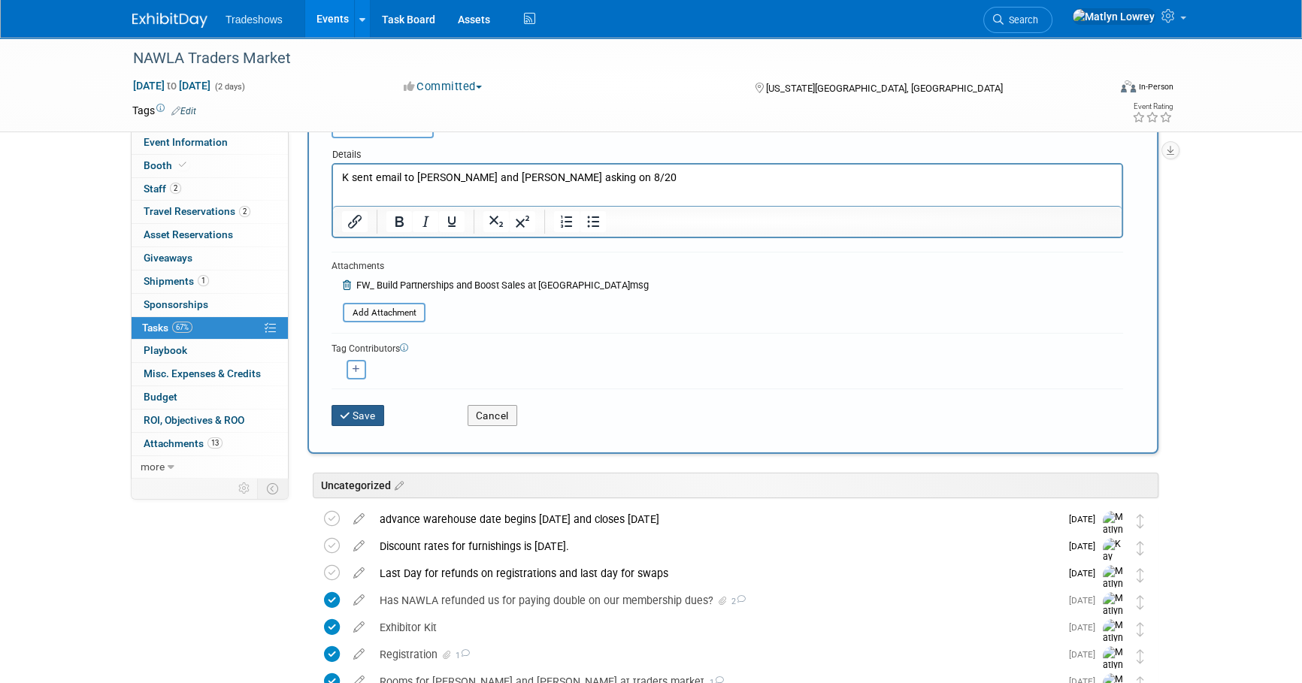
click at [360, 423] on button "Save" at bounding box center [357, 415] width 53 height 21
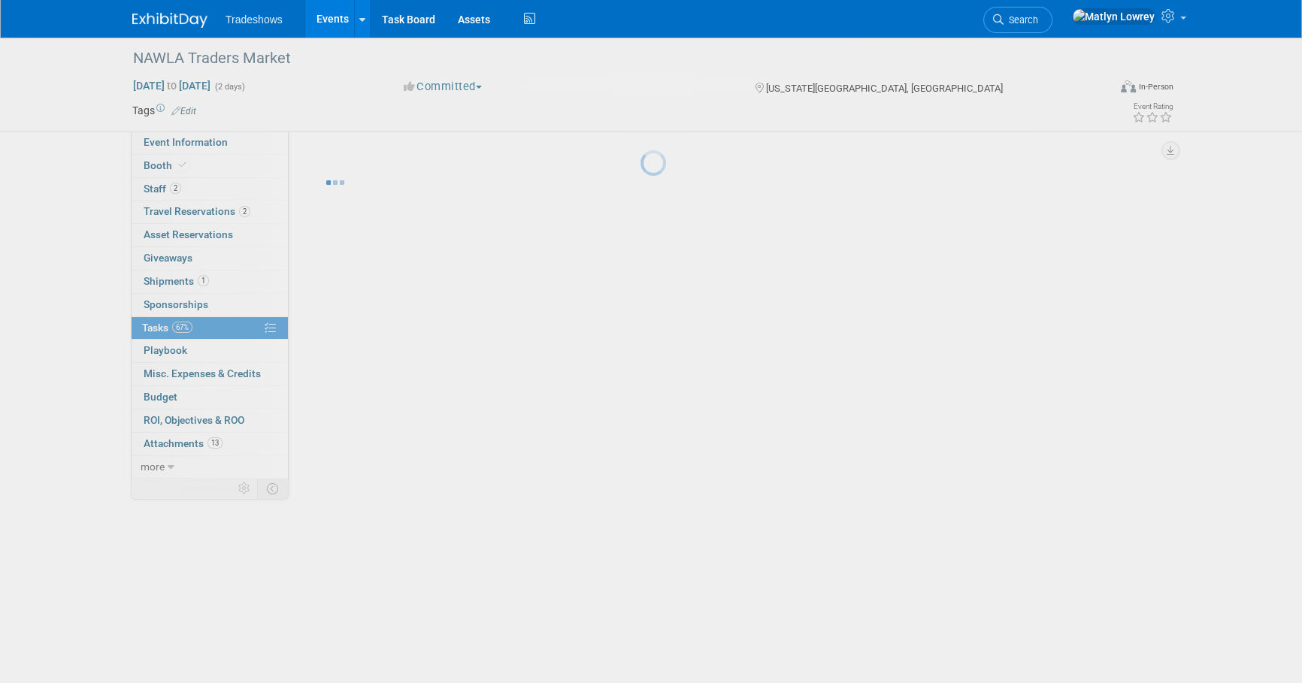
scroll to position [0, 0]
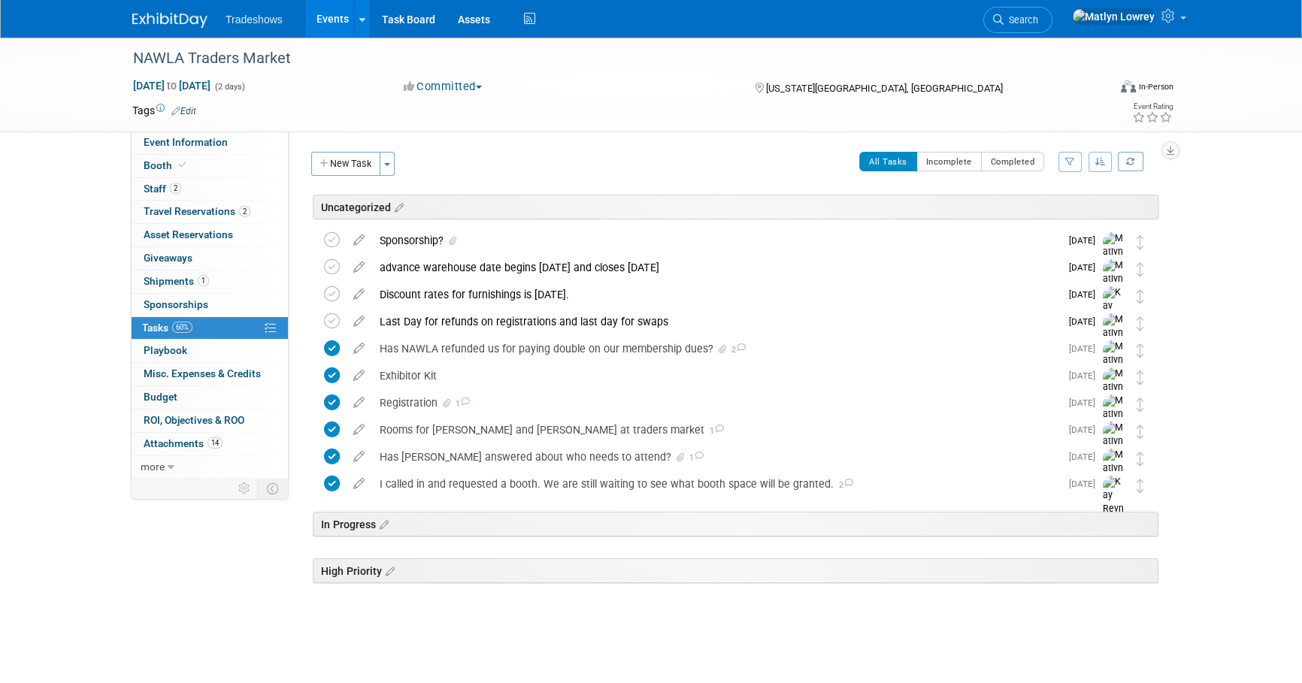
click at [330, 8] on link "Events" at bounding box center [332, 19] width 55 height 38
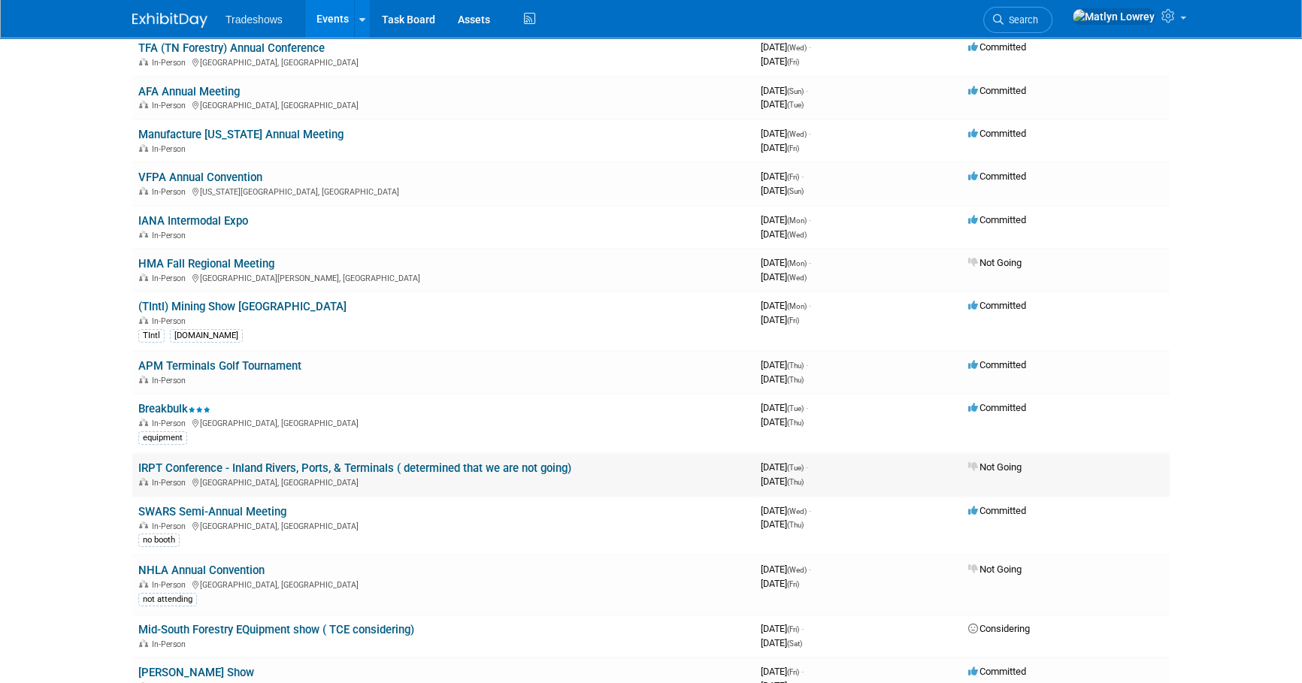
scroll to position [204, 0]
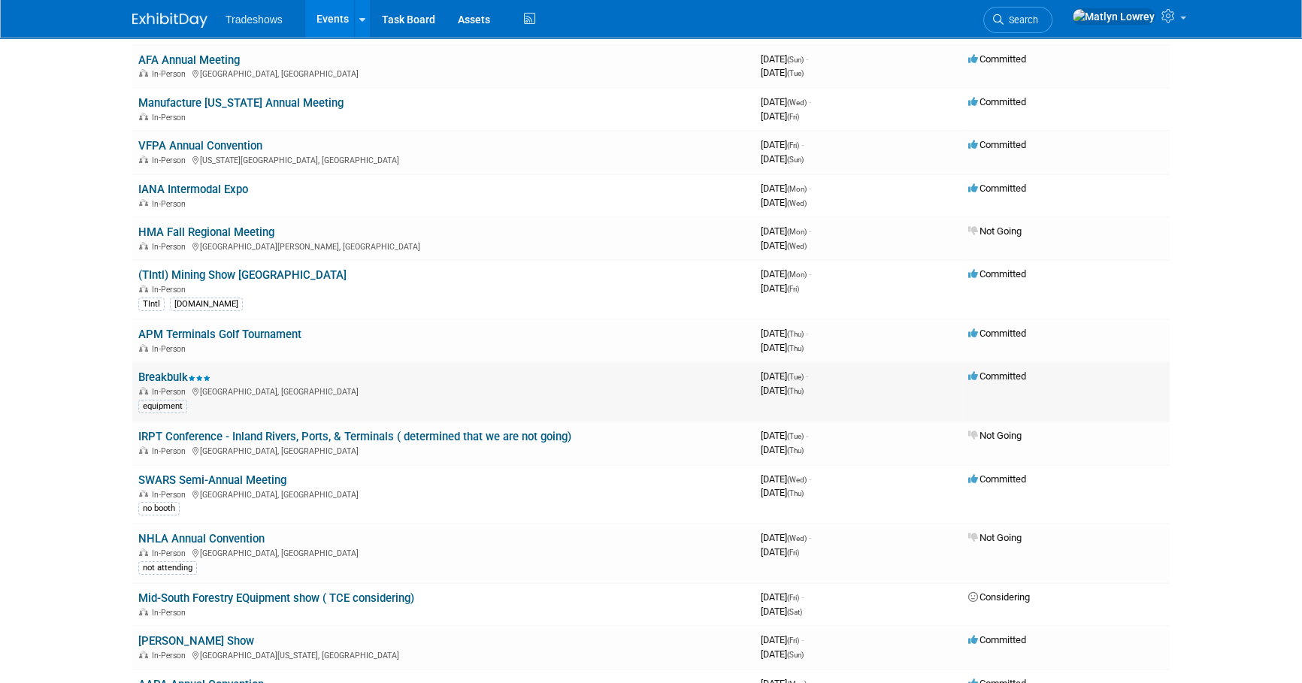
click at [164, 375] on link "Breakbulk" at bounding box center [174, 377] width 72 height 14
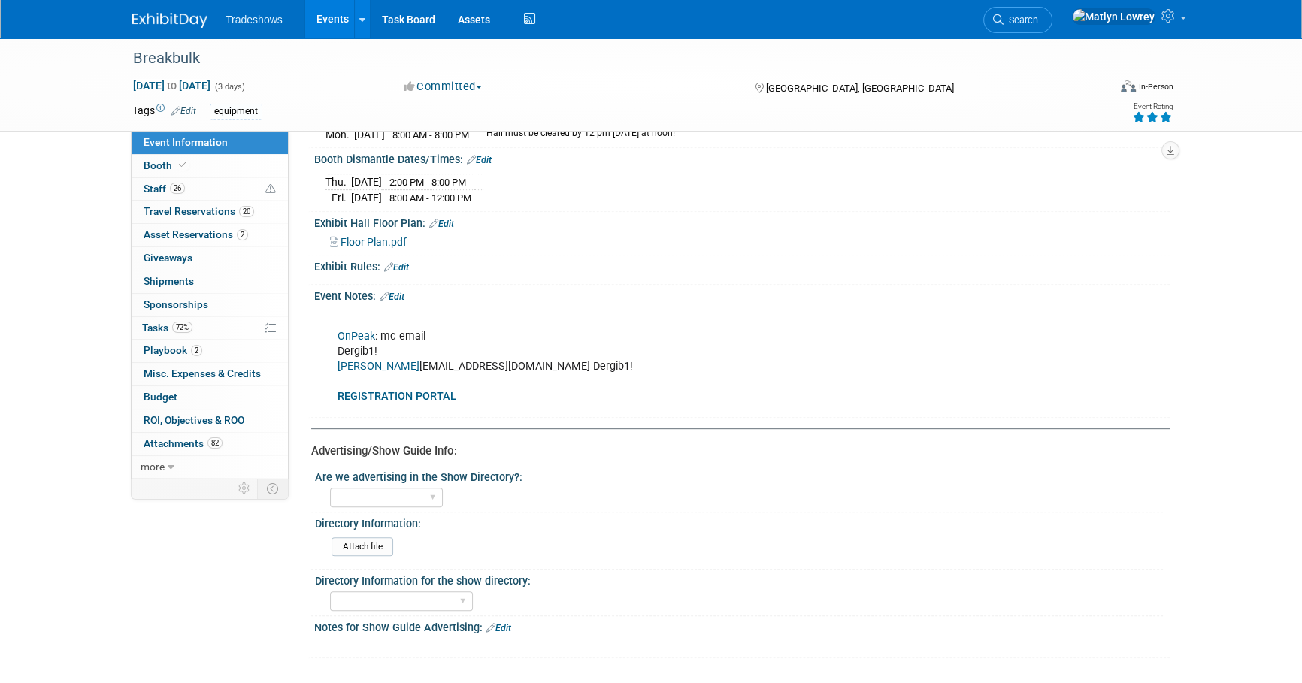
scroll to position [888, 0]
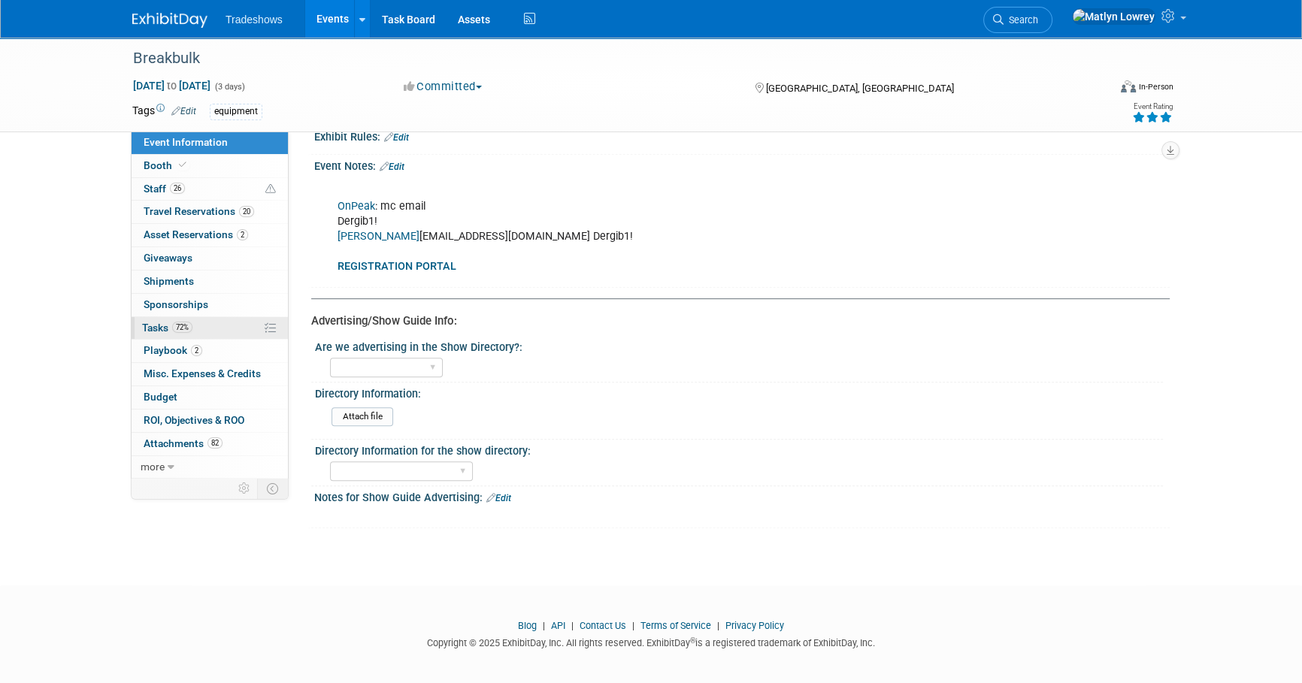
click at [184, 322] on span "72%" at bounding box center [182, 327] width 20 height 11
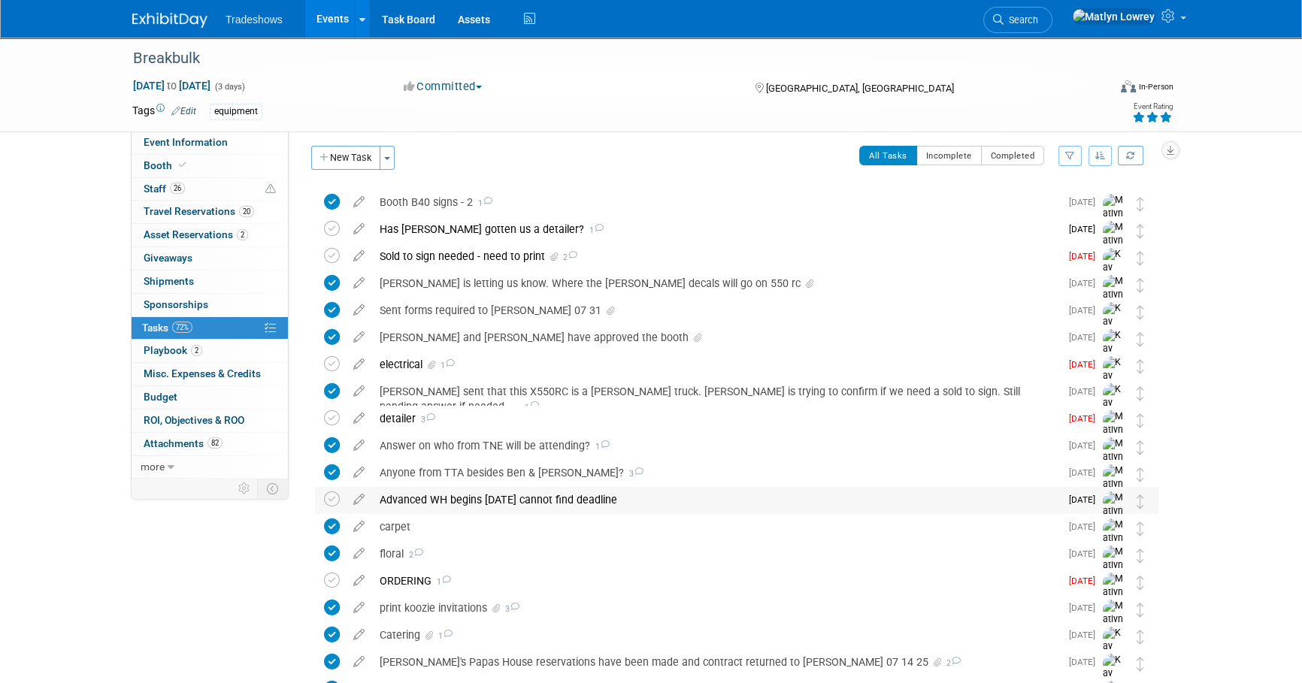
scroll to position [0, 0]
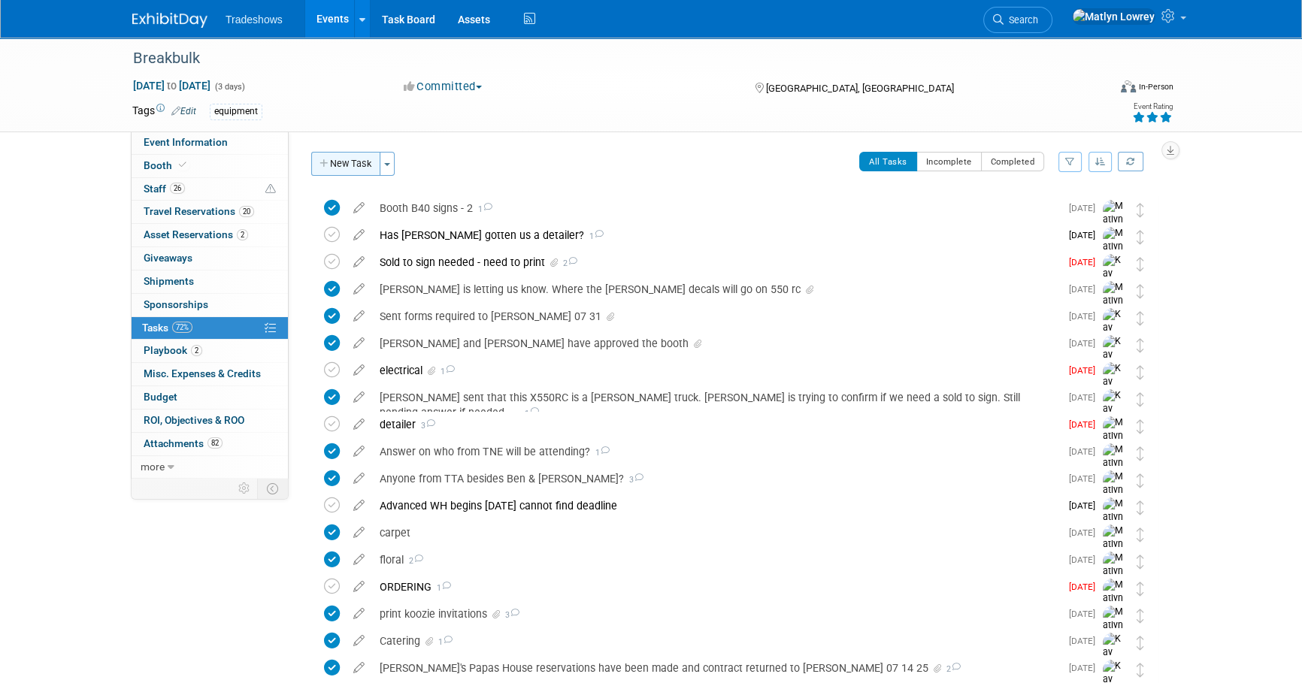
click at [343, 170] on button "New Task" at bounding box center [345, 164] width 69 height 24
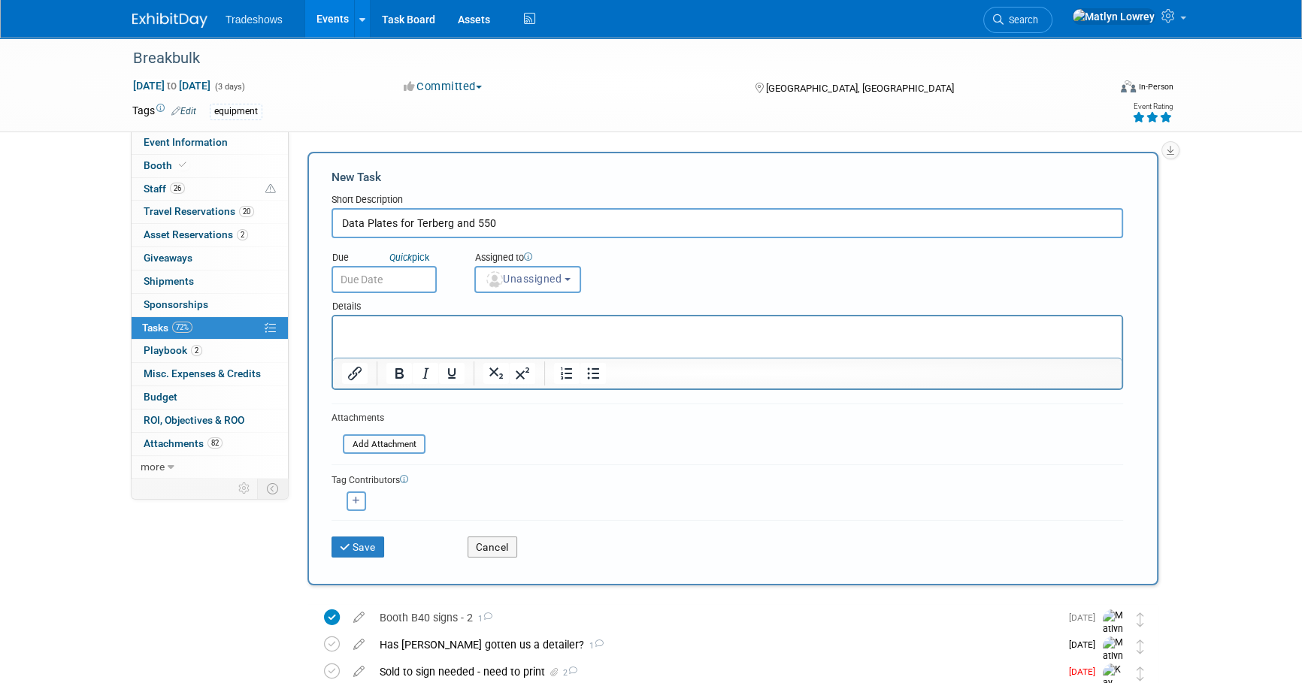
type input "Data Plates for Terberg and 550"
click at [398, 275] on input "text" at bounding box center [383, 279] width 105 height 27
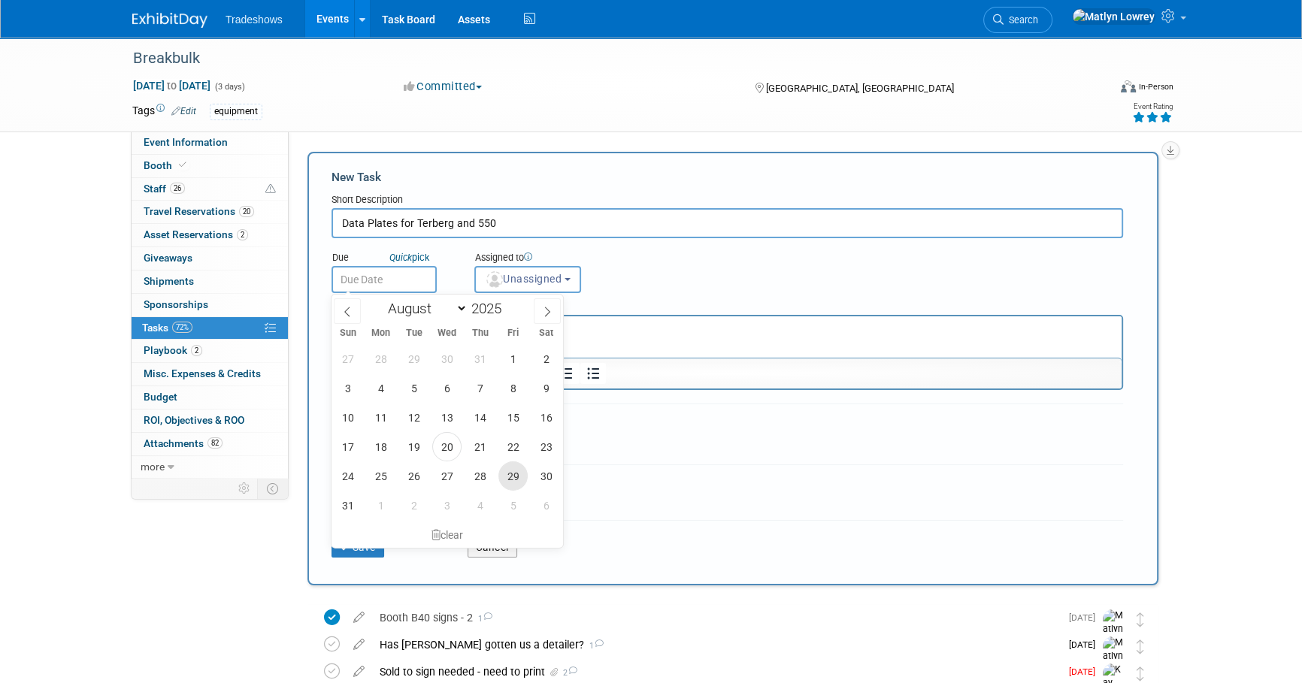
click at [519, 473] on span "29" at bounding box center [512, 475] width 29 height 29
type input "Aug 29, 2025"
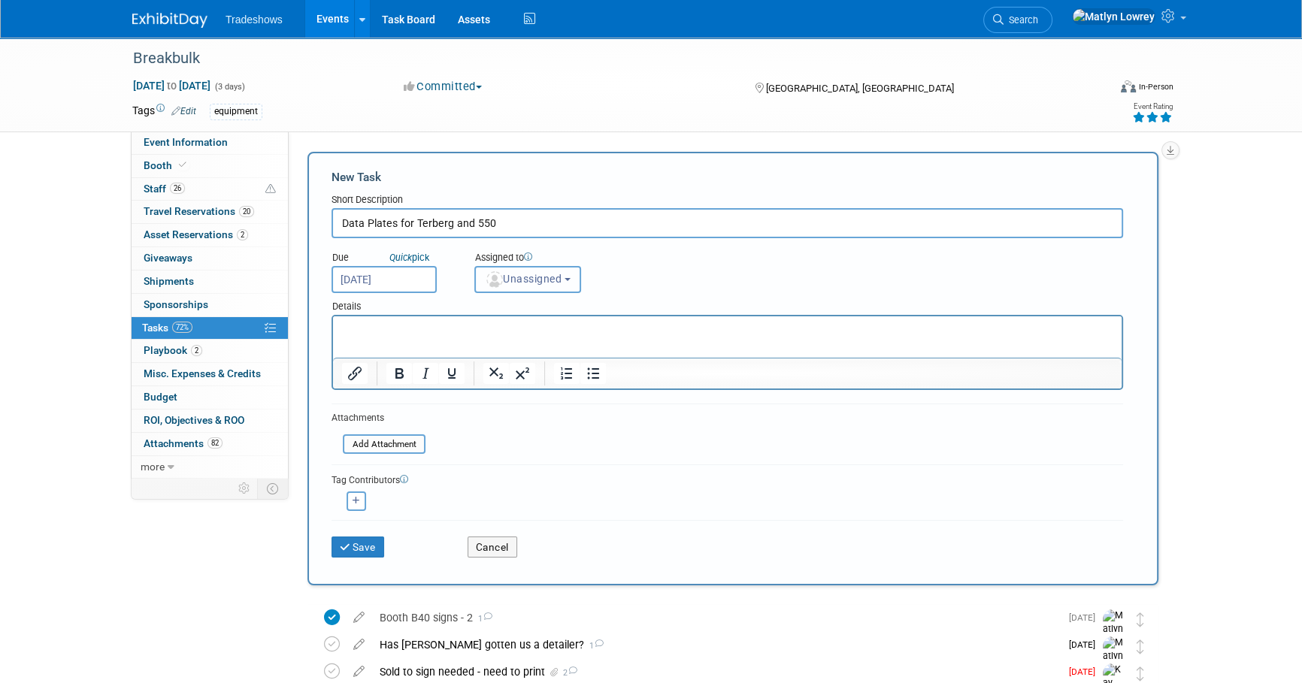
click at [537, 280] on span "Unassigned" at bounding box center [523, 279] width 77 height 12
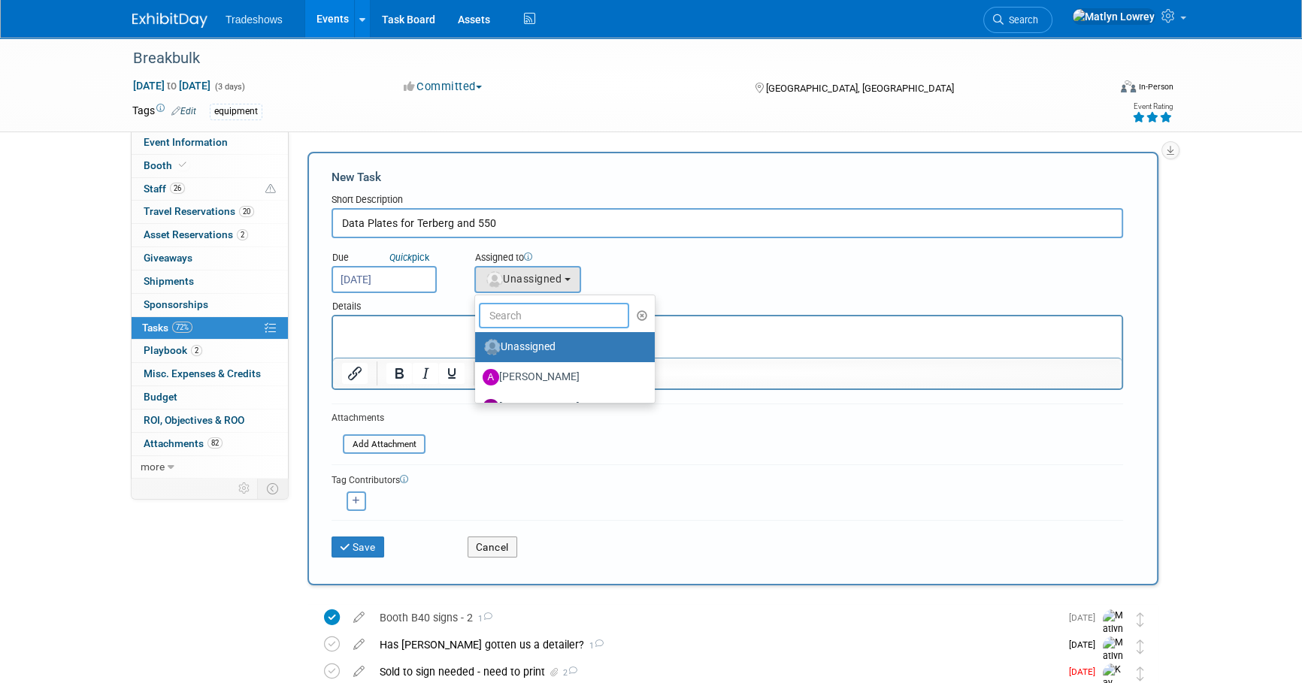
click at [534, 303] on input "text" at bounding box center [554, 316] width 150 height 26
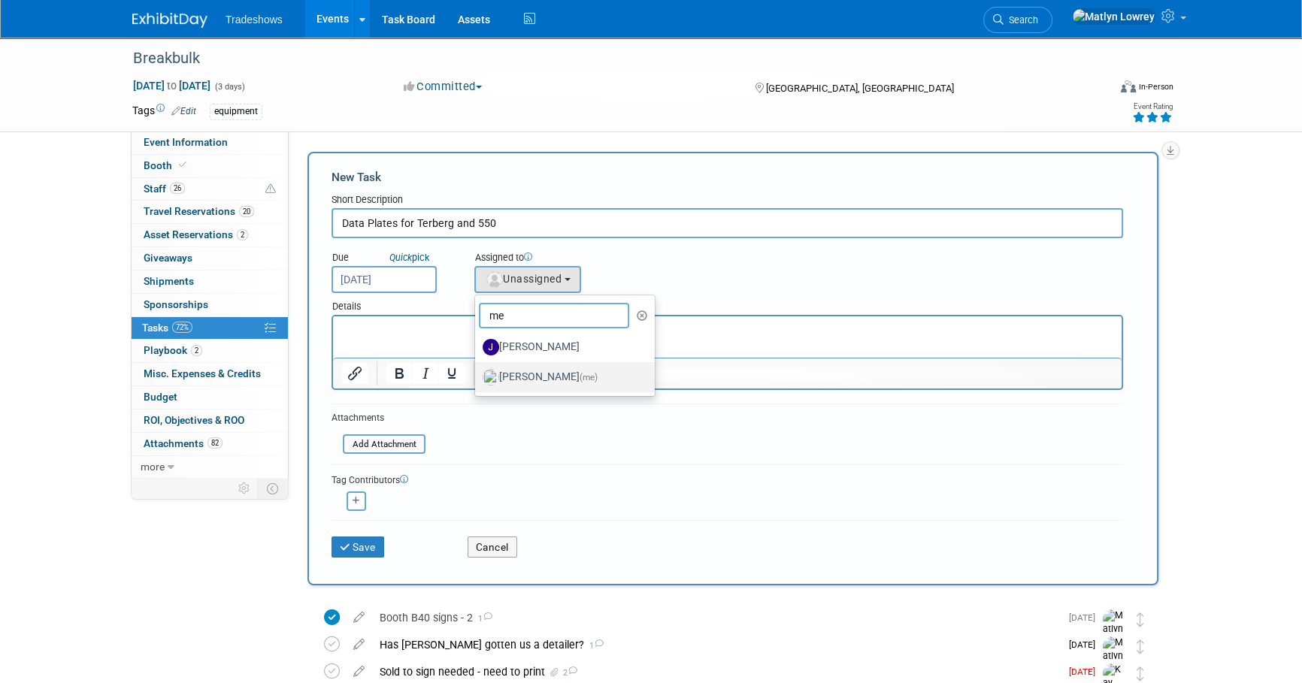
type input "me"
click at [530, 373] on label "Matlyn Lowrey (me)" at bounding box center [560, 377] width 157 height 24
click at [477, 373] on input "Matlyn Lowrey (me)" at bounding box center [472, 375] width 10 height 10
select select "53a61db3-ae1f-4f8e-85ed-74f10af30436"
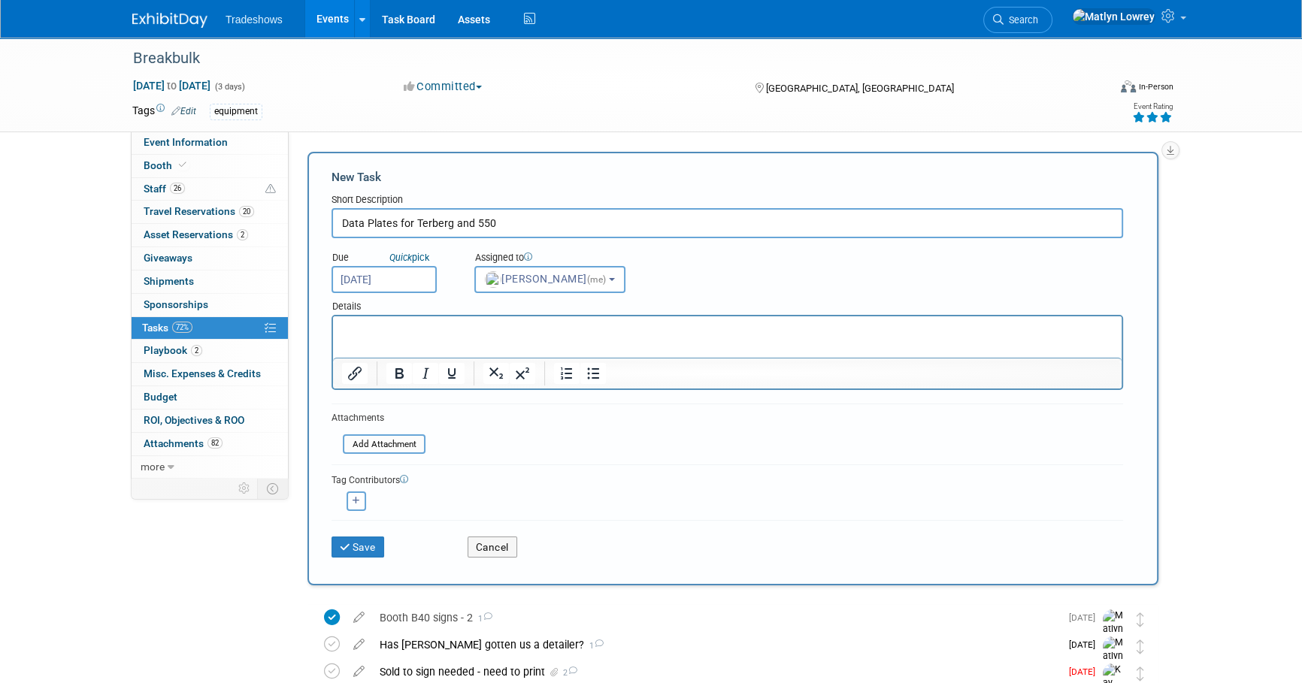
click at [361, 506] on button "button" at bounding box center [356, 501] width 20 height 20
select select
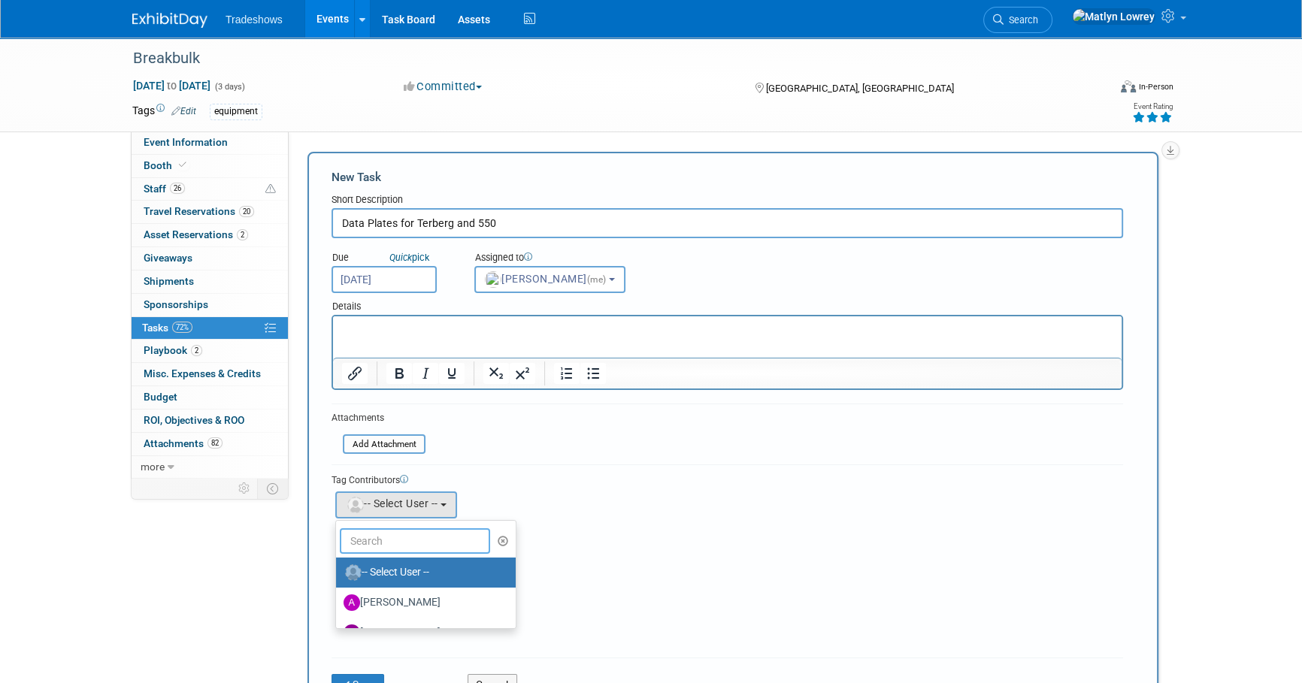
click at [366, 541] on input "text" at bounding box center [415, 541] width 150 height 26
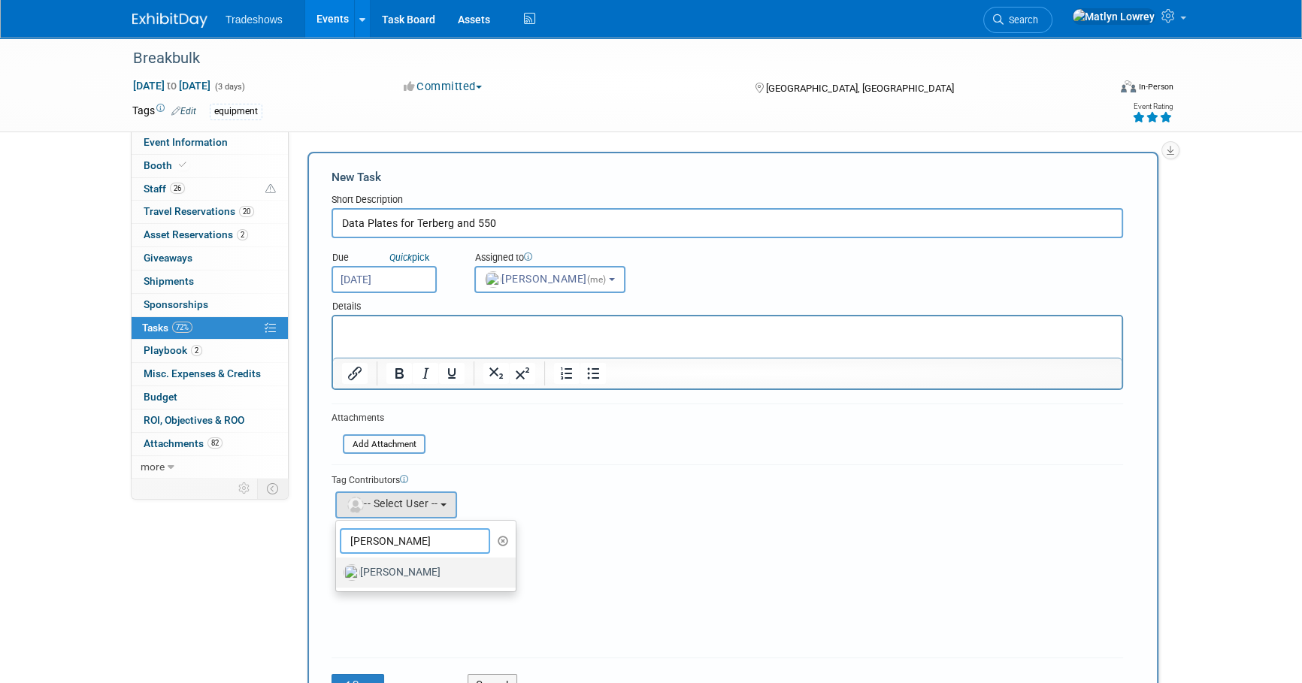
type input "kay"
drag, startPoint x: 362, startPoint y: 582, endPoint x: 362, endPoint y: 561, distance: 21.0
click at [362, 582] on link "[PERSON_NAME]" at bounding box center [426, 573] width 180 height 30
click at [363, 571] on label "[PERSON_NAME]" at bounding box center [421, 573] width 157 height 24
click at [338, 571] on input "[PERSON_NAME]" at bounding box center [333, 571] width 10 height 10
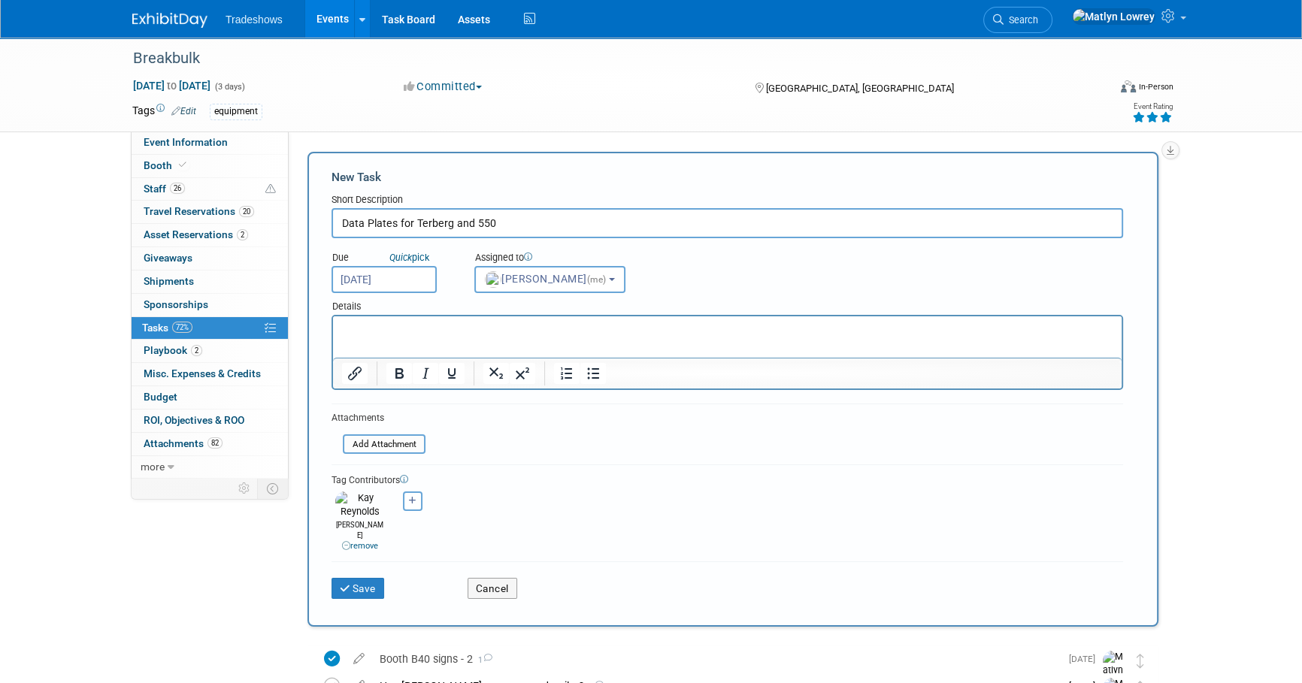
click at [382, 334] on p "Rich Text Area. Press ALT-0 for help." at bounding box center [727, 329] width 771 height 15
click at [612, 331] on p "The small 8x11 data plates, not large tension graphics." at bounding box center [727, 329] width 771 height 15
drag, startPoint x: 369, startPoint y: 570, endPoint x: 364, endPoint y: 561, distance: 9.4
click at [369, 578] on button "Save" at bounding box center [357, 588] width 53 height 21
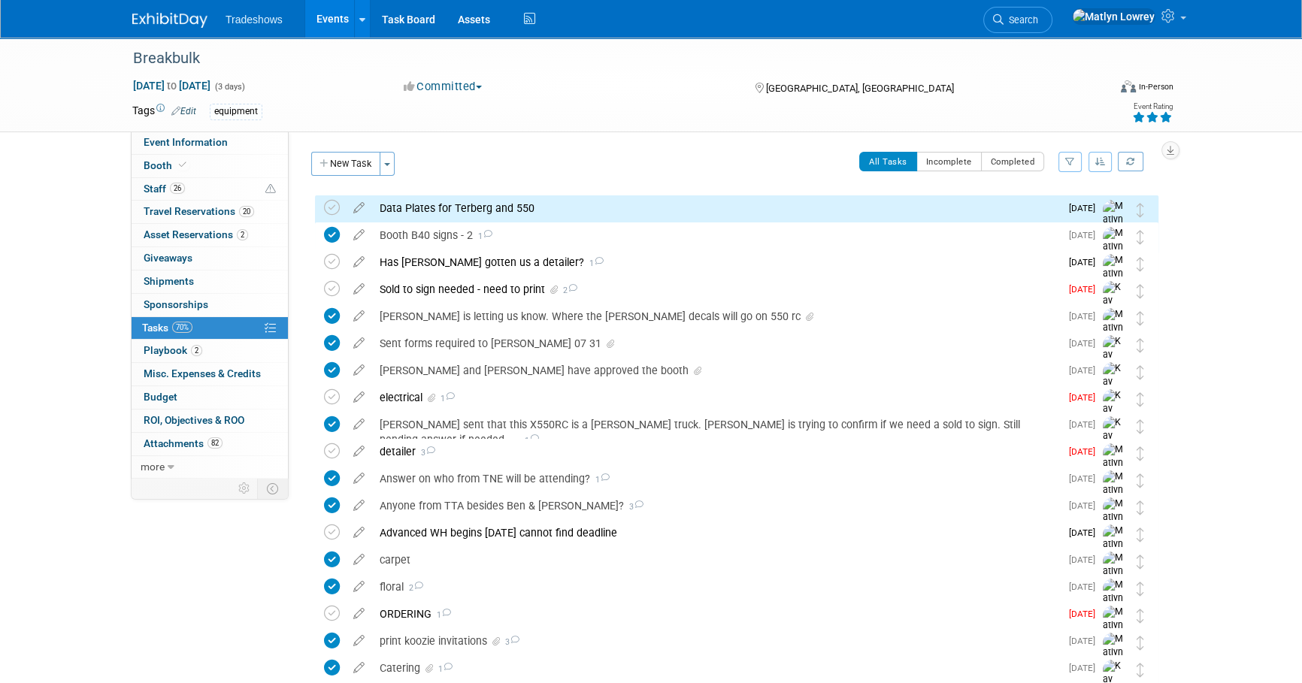
click at [323, 11] on link "Events" at bounding box center [332, 19] width 55 height 38
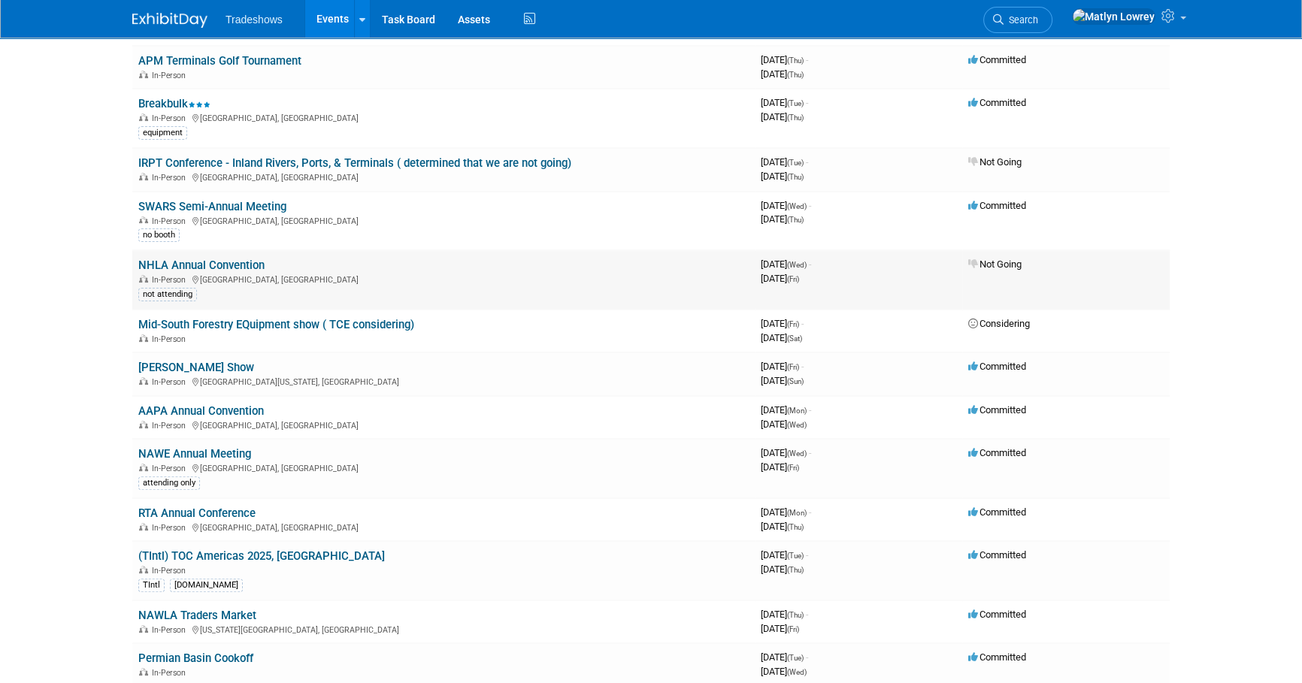
scroll to position [546, 0]
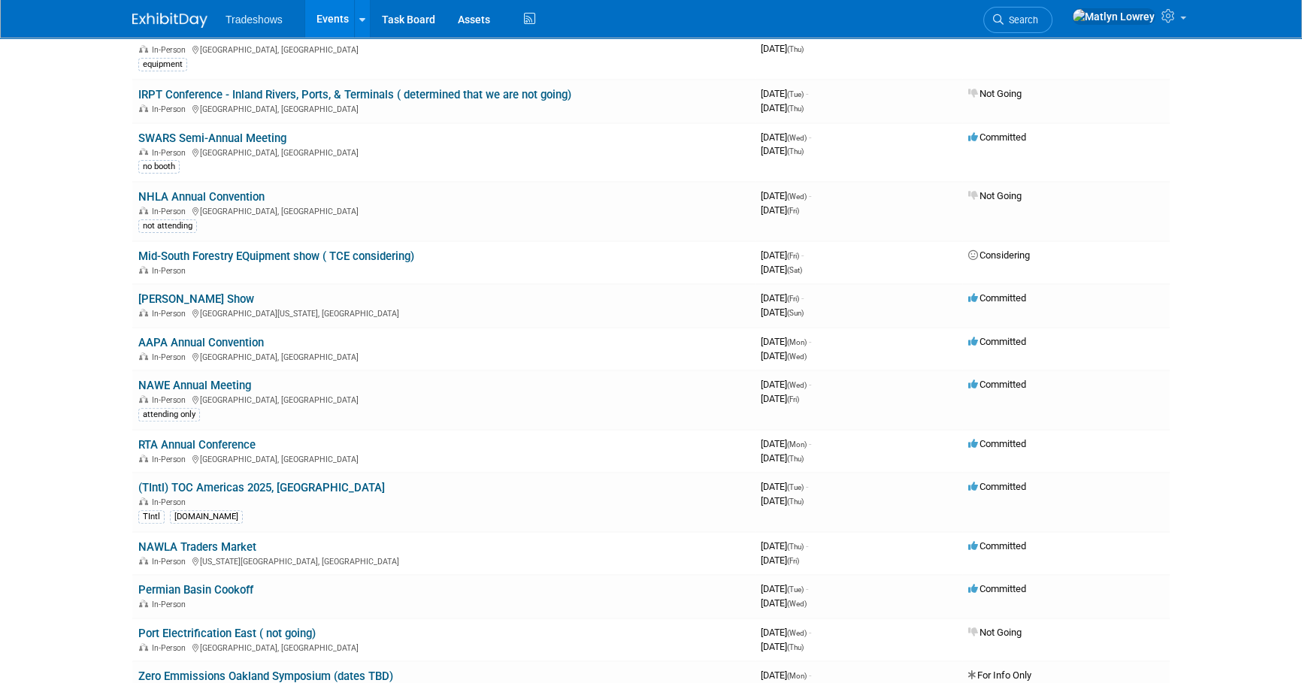
click at [192, 586] on link "Permian Basin Cookoff" at bounding box center [195, 590] width 115 height 14
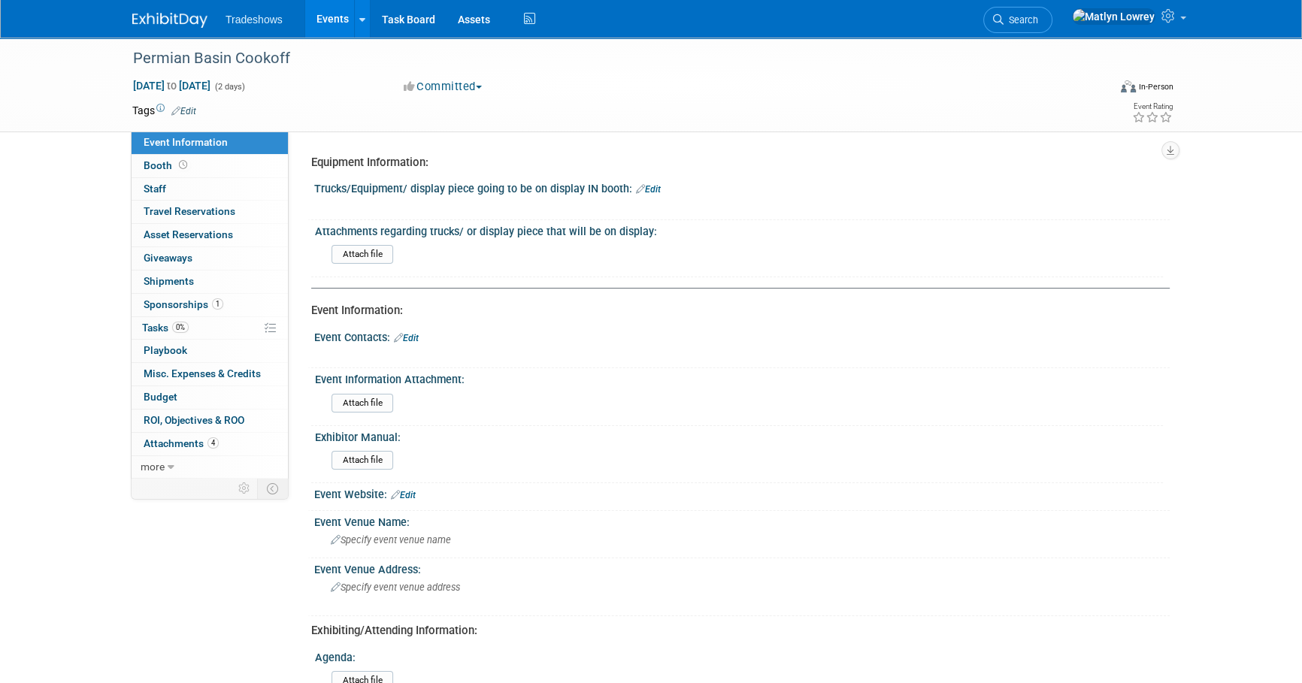
click at [180, 298] on span "Sponsorships 1" at bounding box center [184, 304] width 80 height 12
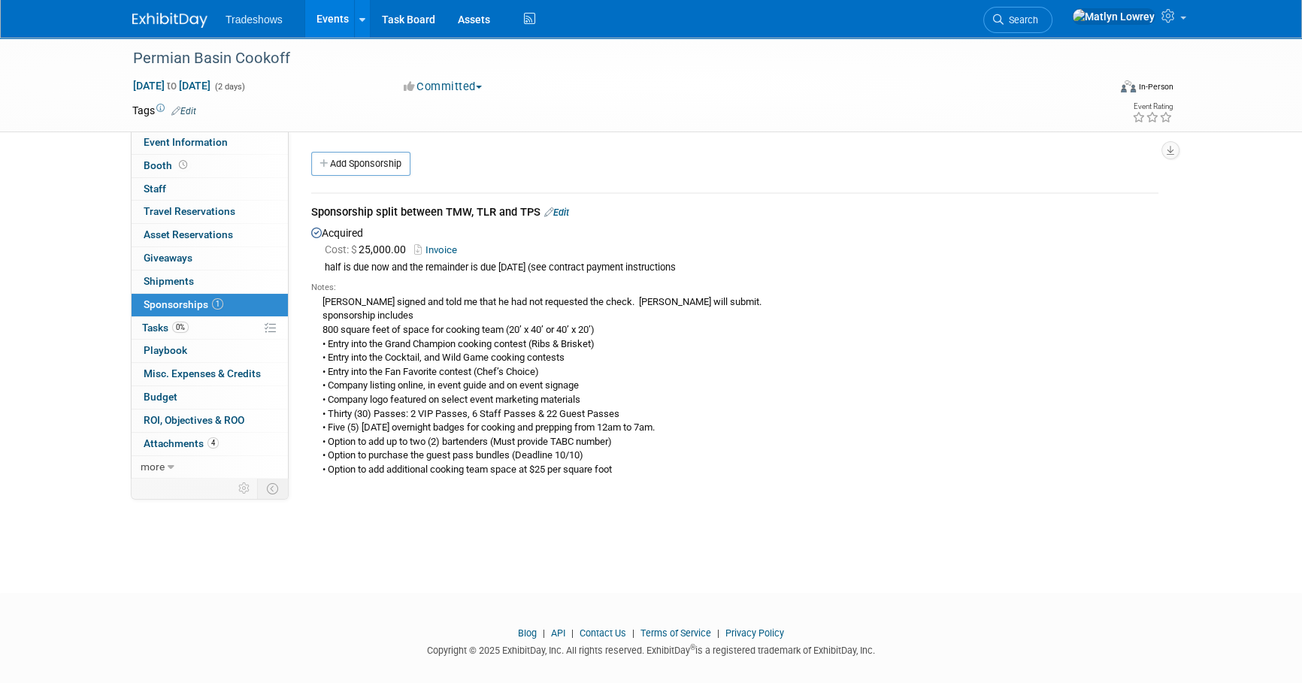
scroll to position [15, 0]
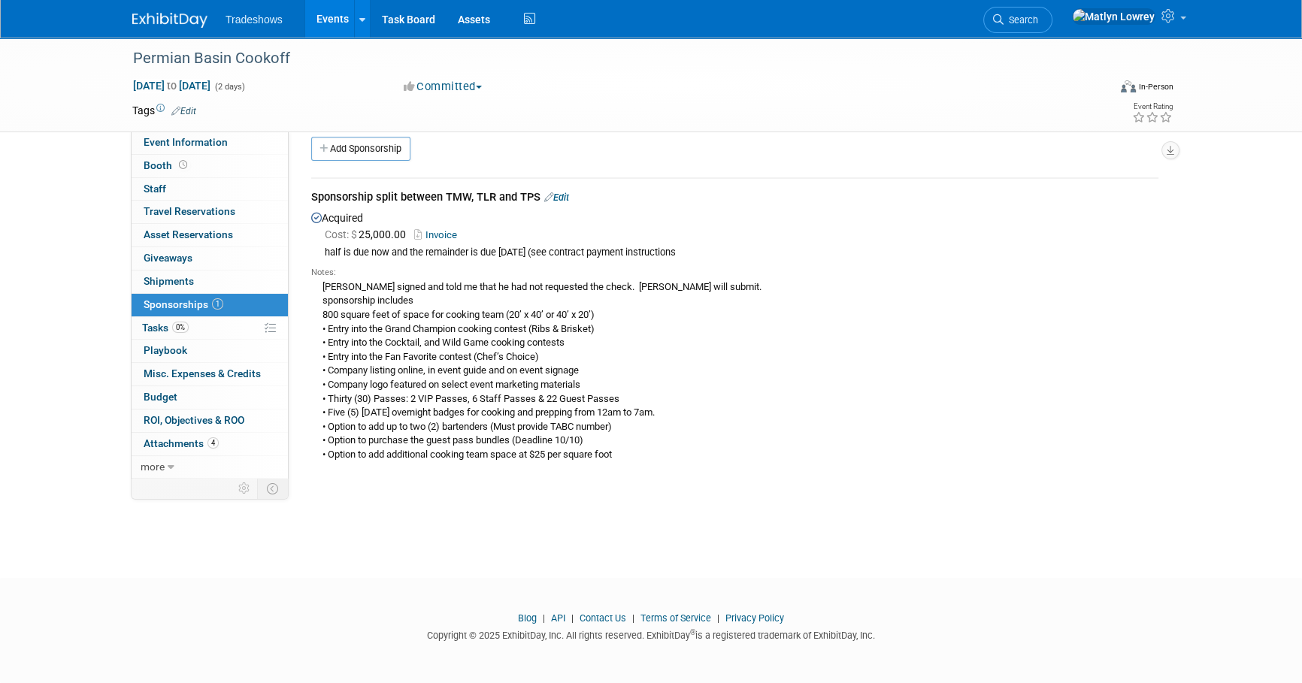
click at [463, 232] on link "Invoice" at bounding box center [438, 234] width 49 height 11
click at [449, 234] on link "Invoice" at bounding box center [438, 234] width 49 height 11
